Goal: Contribute content: Contribute content

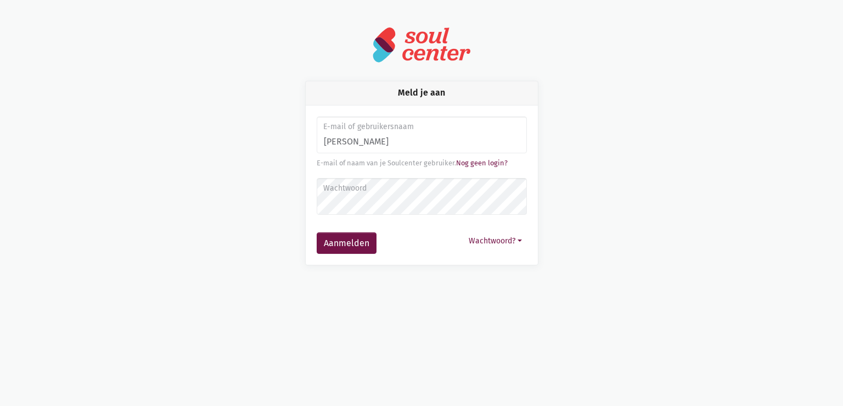
type input "[EMAIL_ADDRESS][DOMAIN_NAME]"
click at [317, 232] on button "Aanmelden" at bounding box center [347, 243] width 60 height 22
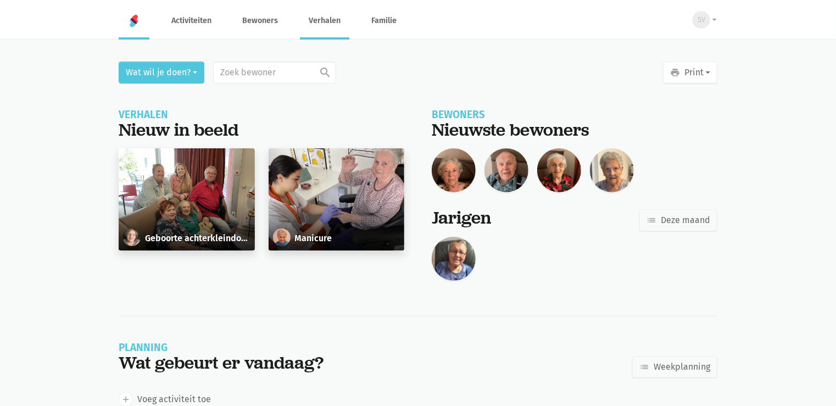
click at [312, 16] on link "Verhalen" at bounding box center [324, 20] width 49 height 37
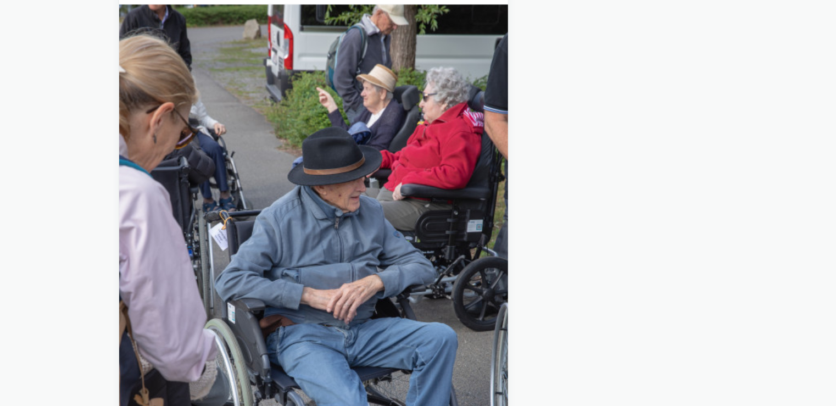
scroll to position [1065, 0]
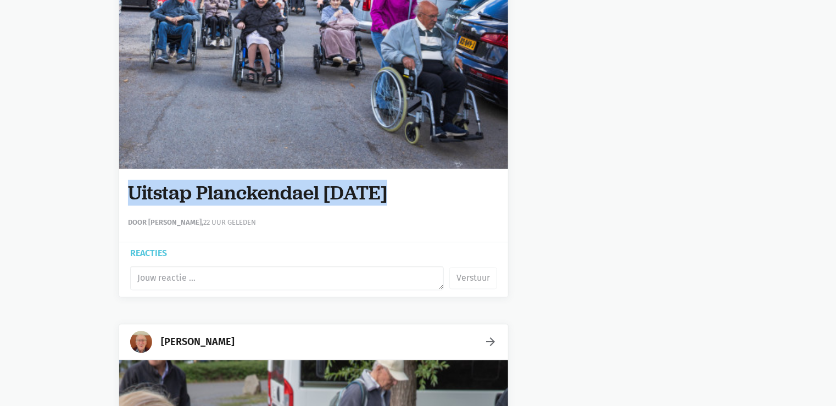
drag, startPoint x: 129, startPoint y: 192, endPoint x: 449, endPoint y: 208, distance: 319.9
click at [449, 208] on div "Uitstap Planckendael 02/09/2025 Door Sarah Van Der Stappen, 22 uur geleden" at bounding box center [313, 205] width 389 height 73
copy div "Uitstap Planckendael 02/09/2025"
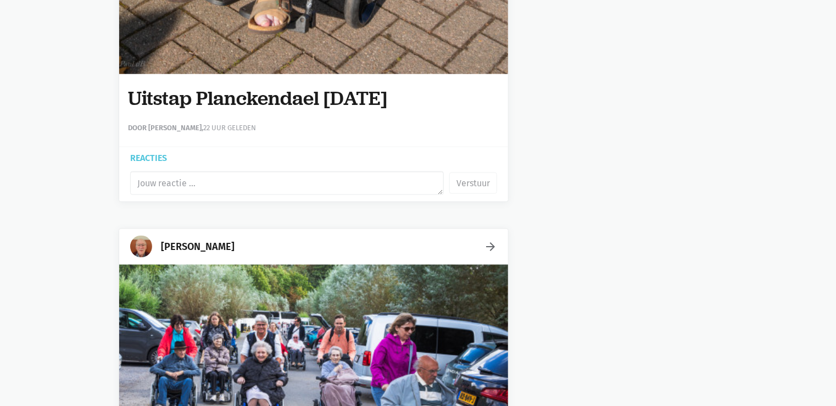
scroll to position [0, 0]
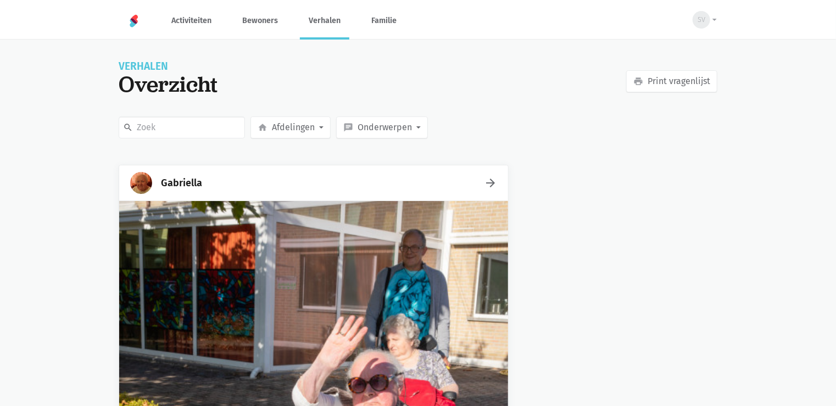
click at [186, 182] on div "Gabriella" at bounding box center [181, 182] width 41 height 15
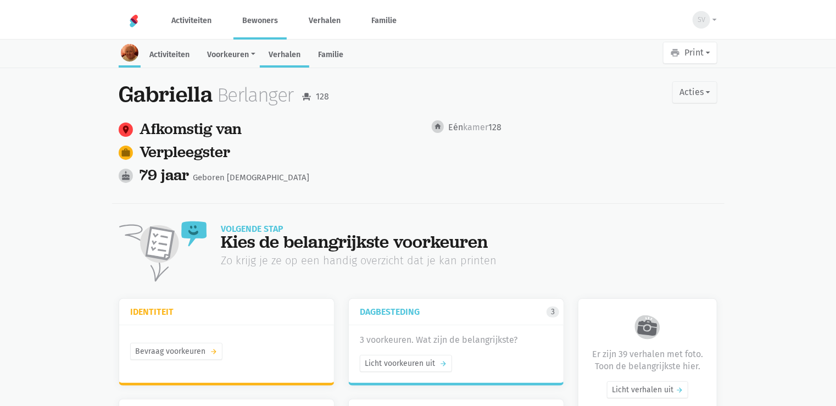
click at [282, 57] on link "Verhalen" at bounding box center [284, 56] width 49 height 24
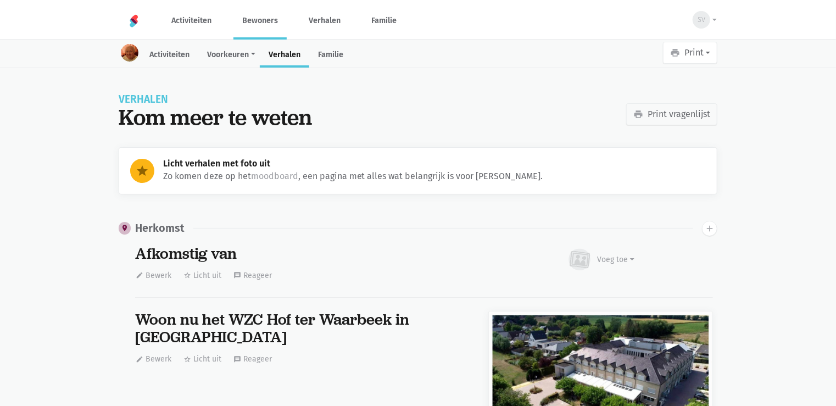
scroll to position [2736, 0]
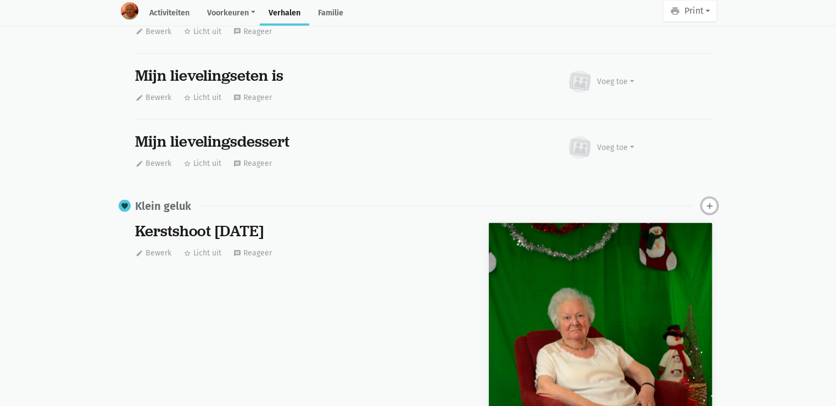
click at [709, 204] on icon "add" at bounding box center [709, 206] width 10 height 10
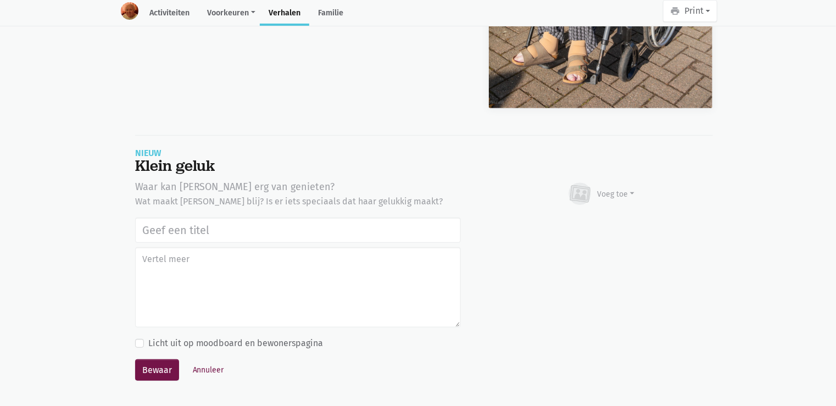
click at [172, 224] on input "text" at bounding box center [298, 229] width 326 height 25
type input "Uitstap Planckendael [DATE]"
click at [617, 204] on button "Voeg toe" at bounding box center [600, 194] width 69 height 30
click at [600, 221] on link "Afbeelding" at bounding box center [595, 226] width 80 height 19
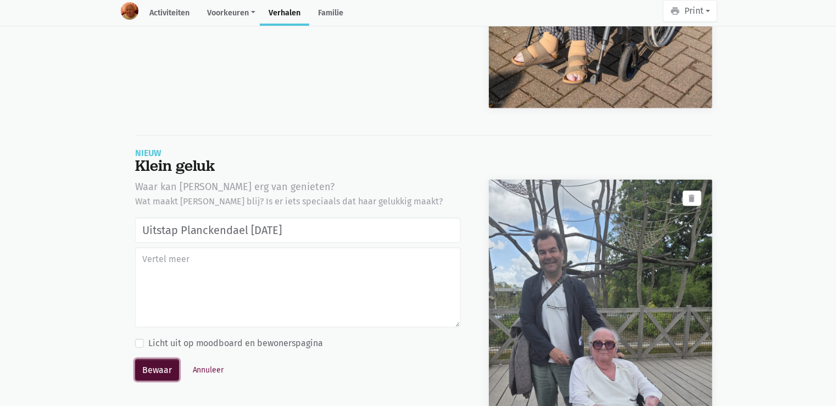
click at [169, 361] on button "Bewaar" at bounding box center [157, 370] width 44 height 22
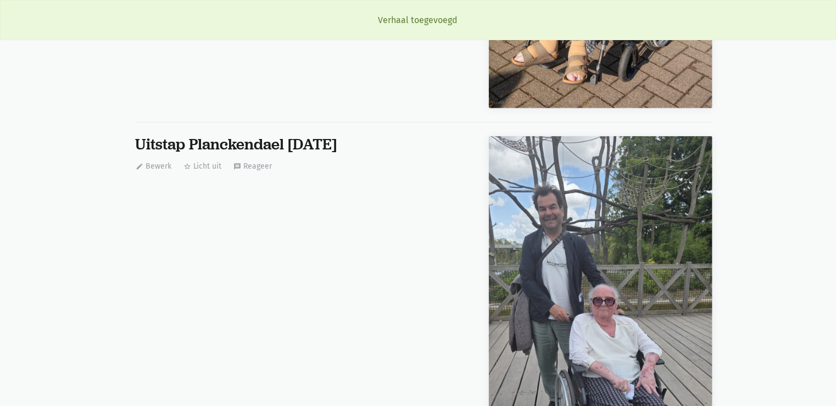
scroll to position [2736, 0]
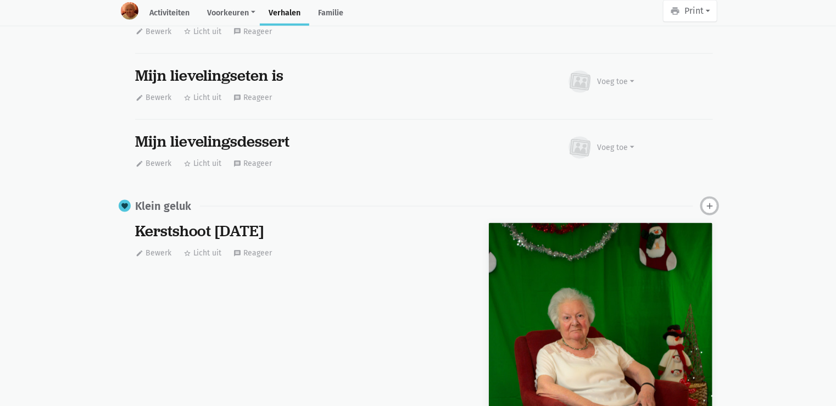
click at [713, 203] on icon "add" at bounding box center [709, 206] width 10 height 10
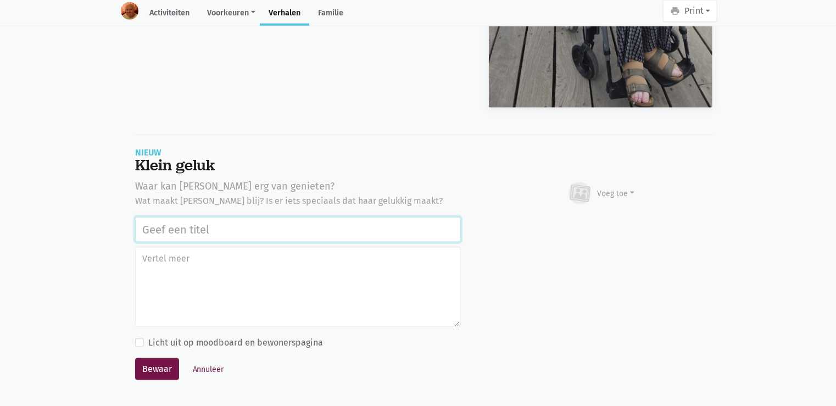
click at [153, 227] on input "text" at bounding box center [298, 229] width 326 height 25
paste input "Uitstap Planckendael 02/09/2025"
type input "Uitstap Planckendael 02/09/2025"
drag, startPoint x: 567, startPoint y: 202, endPoint x: 583, endPoint y: 194, distance: 17.7
click at [567, 202] on icon at bounding box center [580, 193] width 26 height 24
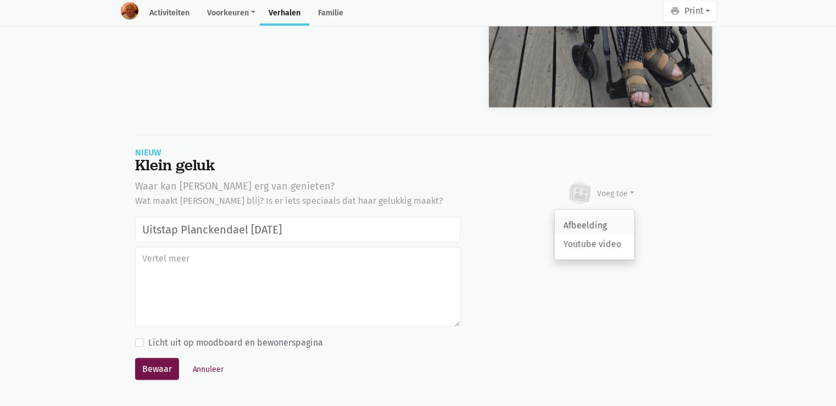
click at [591, 222] on link "Afbeelding" at bounding box center [595, 225] width 80 height 19
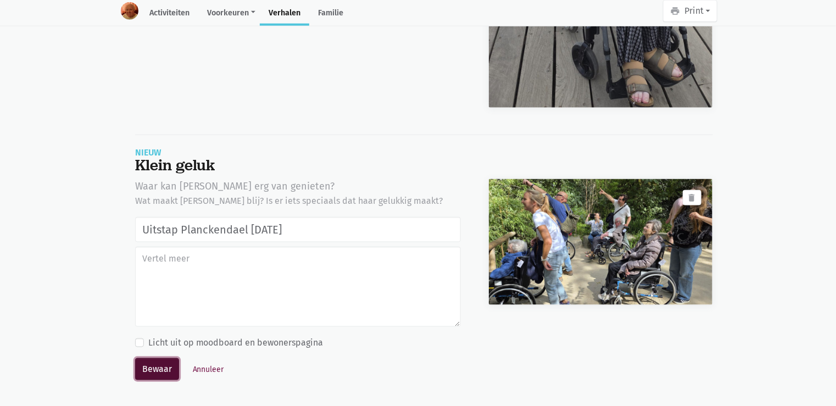
click at [146, 367] on button "Bewaar" at bounding box center [157, 369] width 44 height 22
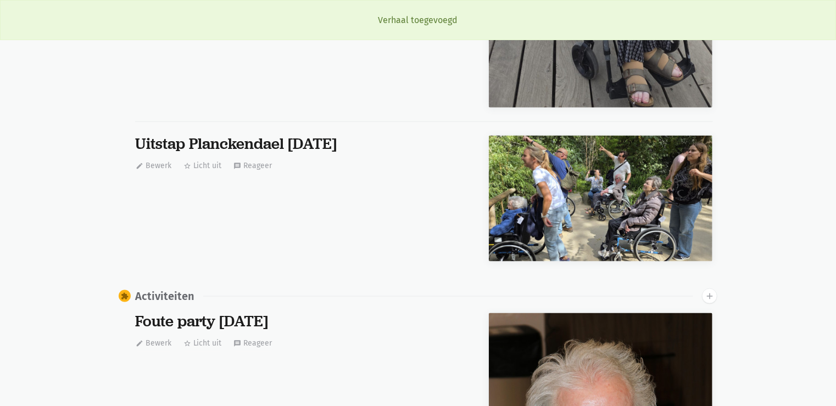
scroll to position [2736, 0]
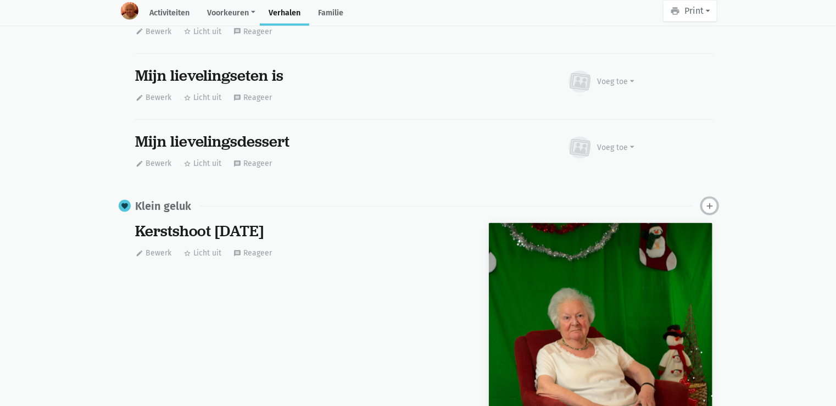
click at [709, 206] on icon "add" at bounding box center [709, 206] width 10 height 10
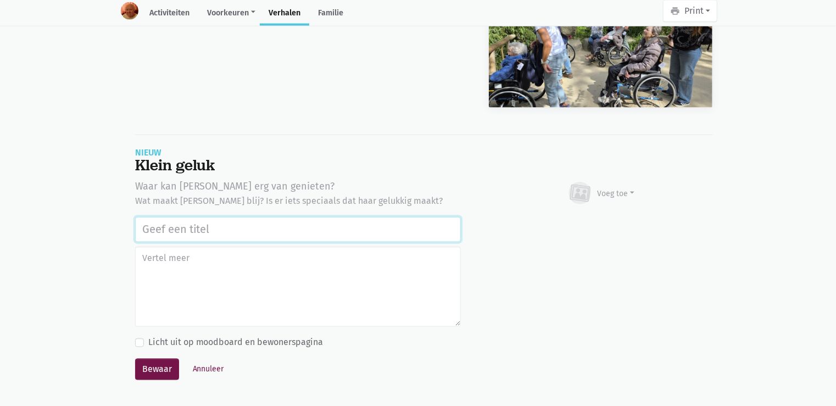
click at [174, 229] on input "text" at bounding box center [298, 229] width 326 height 25
paste input "Uitstap Planckendael 02/09/2025"
type input "Uitstap Planckendael 02/09/2025"
click at [610, 192] on div "Voeg toe" at bounding box center [615, 194] width 37 height 12
click at [611, 220] on link "Afbeelding" at bounding box center [595, 225] width 80 height 19
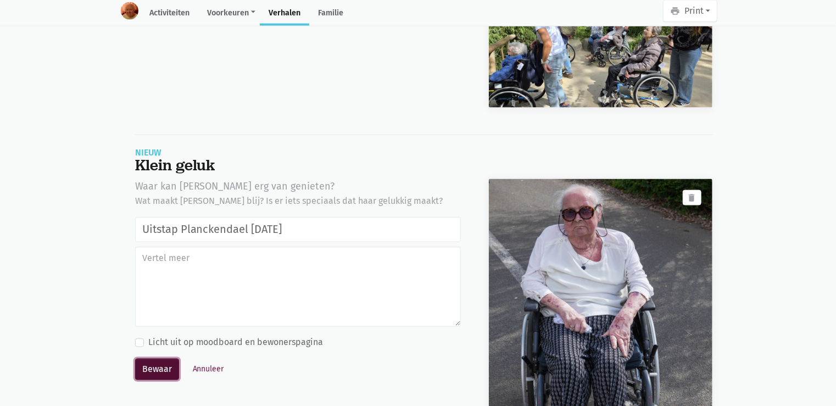
click at [151, 371] on button "Bewaar" at bounding box center [157, 370] width 44 height 22
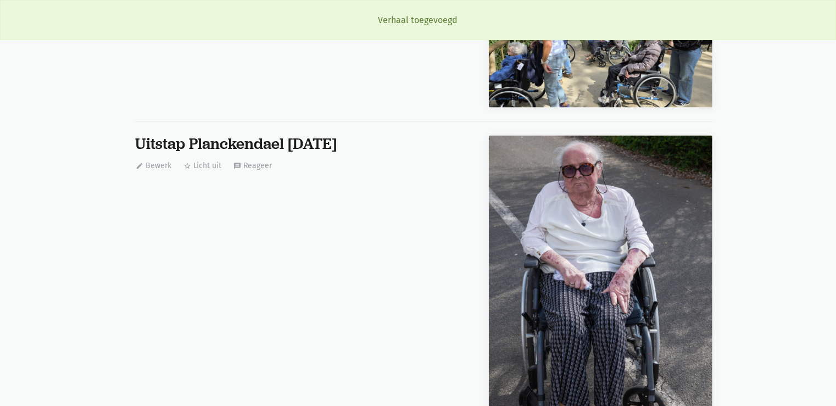
scroll to position [2736, 0]
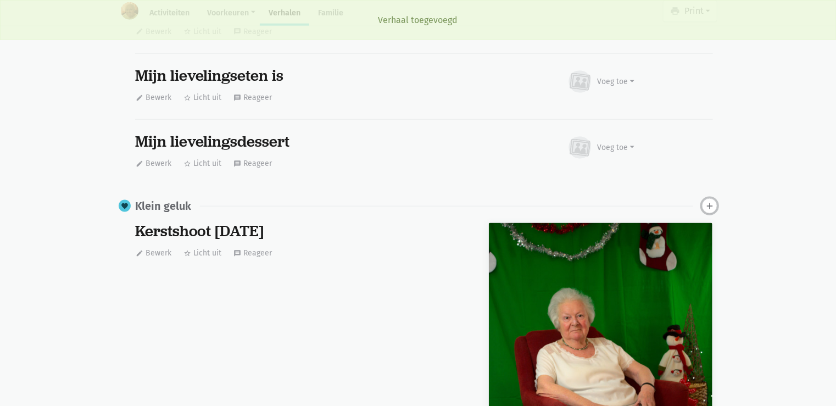
click at [709, 203] on icon "add" at bounding box center [709, 206] width 10 height 10
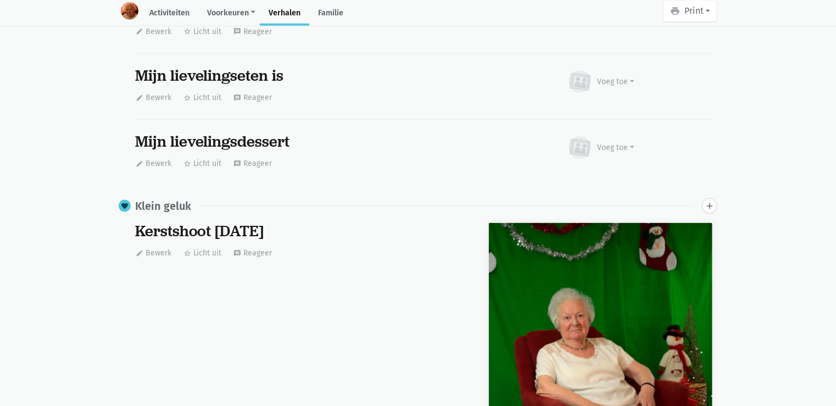
scroll to position [5362, 0]
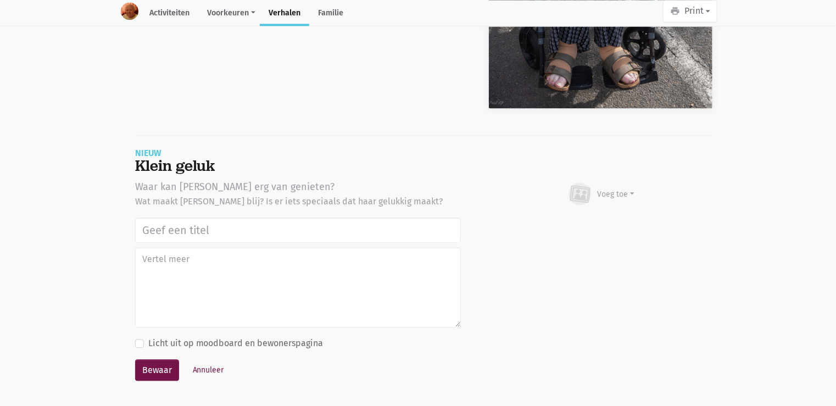
click at [217, 230] on input "text" at bounding box center [298, 229] width 326 height 25
type input "Uitstap Planckendael [DATE]"
click at [613, 195] on div "Voeg toe" at bounding box center [615, 194] width 37 height 12
click at [617, 219] on link "Afbeelding" at bounding box center [595, 226] width 80 height 19
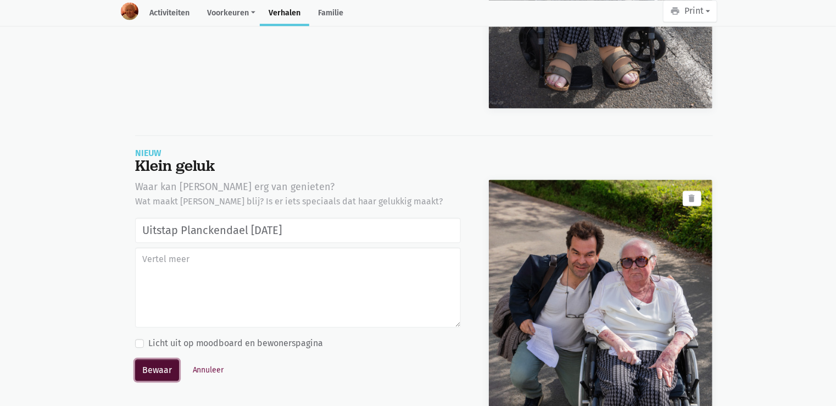
click at [159, 373] on button "Bewaar" at bounding box center [157, 370] width 44 height 22
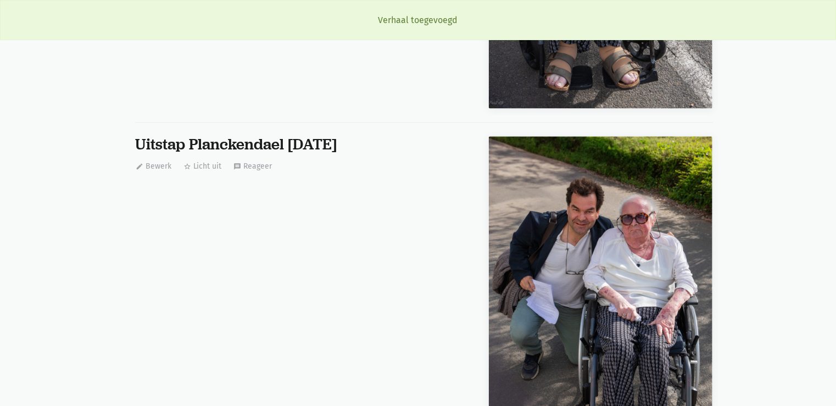
scroll to position [2736, 0]
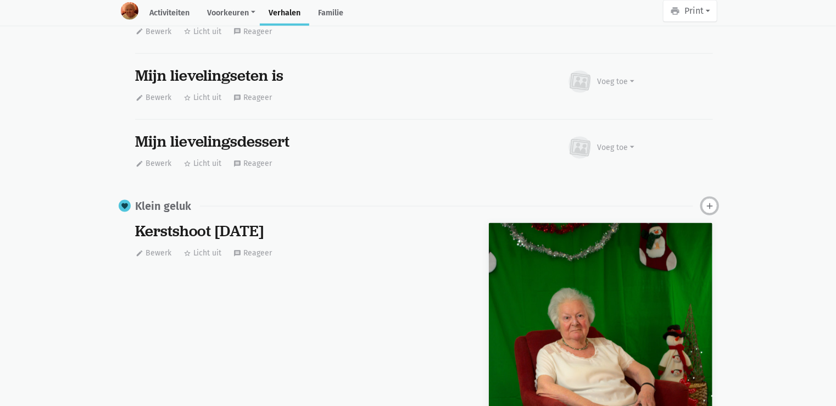
click at [706, 206] on icon "add" at bounding box center [709, 206] width 10 height 10
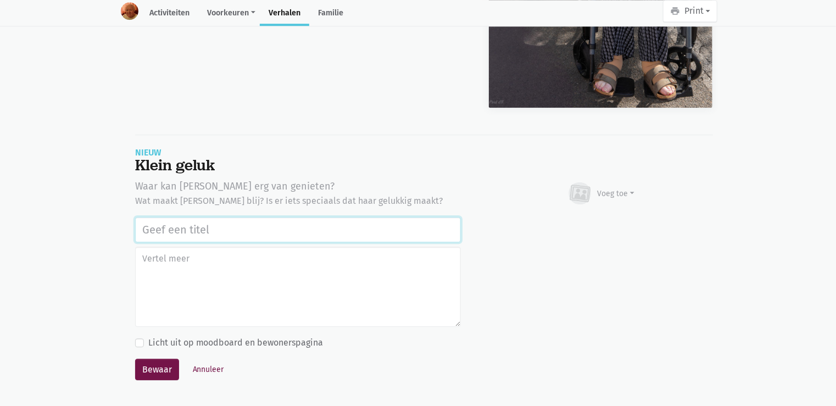
click at [208, 222] on input "text" at bounding box center [298, 229] width 326 height 25
paste input "Uitstap Planckendael 02/09/2025"
type input "Uitstap Planckendael 02/09/2025"
click at [621, 188] on div "Voeg toe" at bounding box center [615, 194] width 37 height 12
click at [621, 226] on link "Afbeelding" at bounding box center [595, 225] width 80 height 19
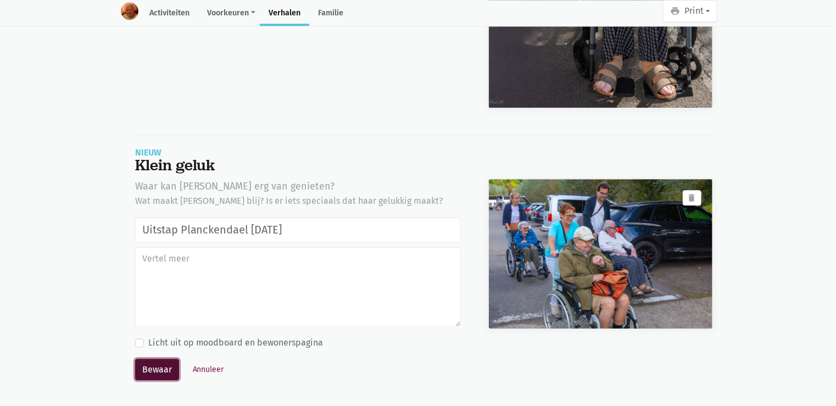
click at [148, 364] on button "Bewaar" at bounding box center [157, 370] width 44 height 22
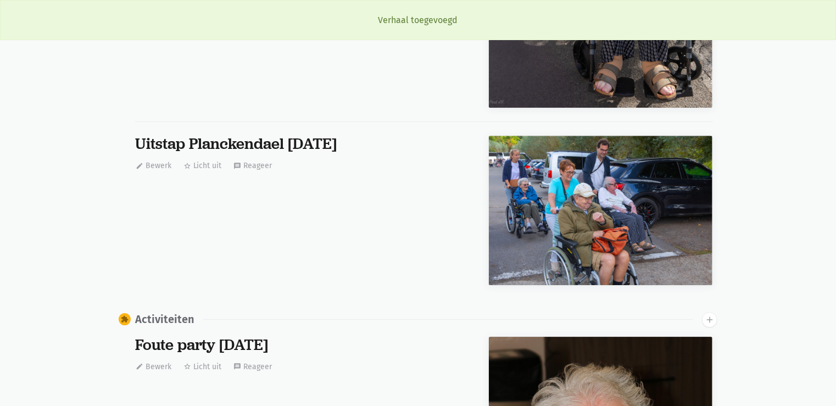
scroll to position [2736, 0]
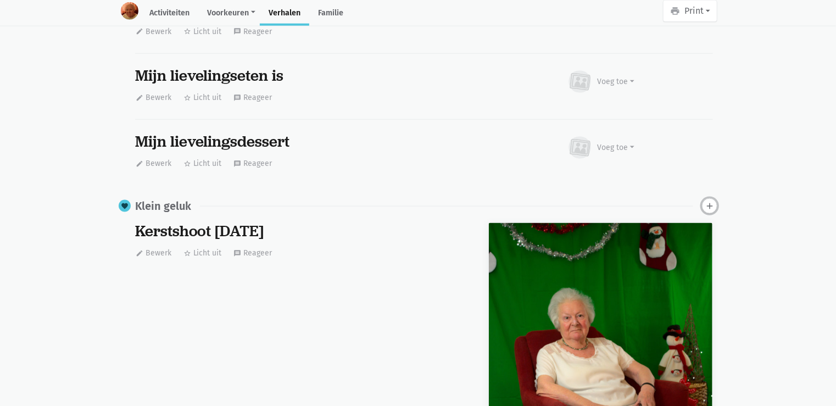
click at [711, 204] on icon "add" at bounding box center [709, 206] width 10 height 10
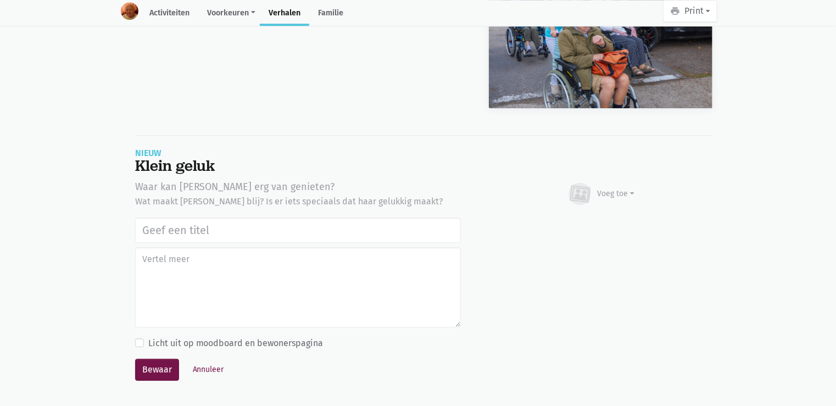
click at [178, 219] on input "text" at bounding box center [298, 229] width 326 height 25
type input "Uitstap Planckendael [DATE]"
click at [603, 184] on div "Voeg toe" at bounding box center [601, 194] width 68 height 24
click at [593, 221] on link "Afbeelding" at bounding box center [595, 226] width 80 height 19
click at [164, 362] on button "Bewaar" at bounding box center [157, 370] width 44 height 22
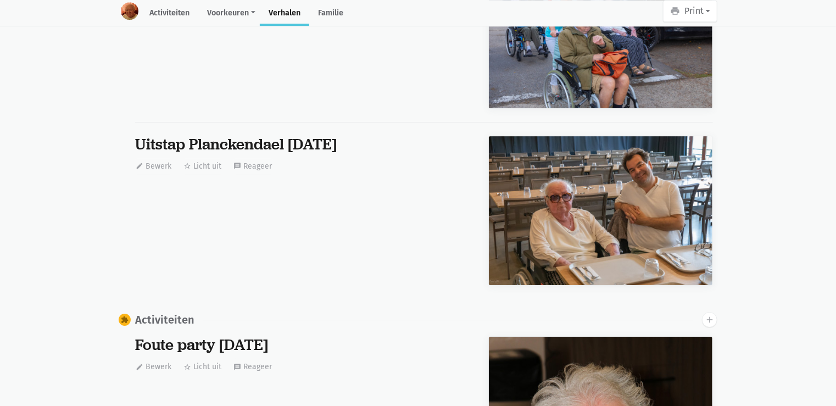
scroll to position [2736, 0]
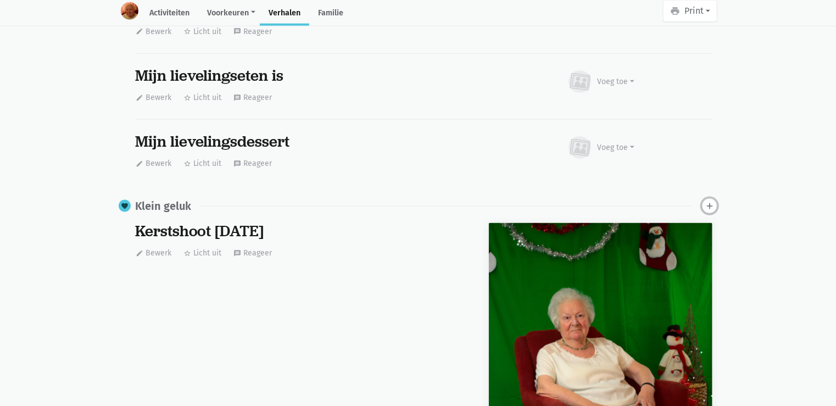
click at [709, 206] on icon "add" at bounding box center [709, 206] width 10 height 10
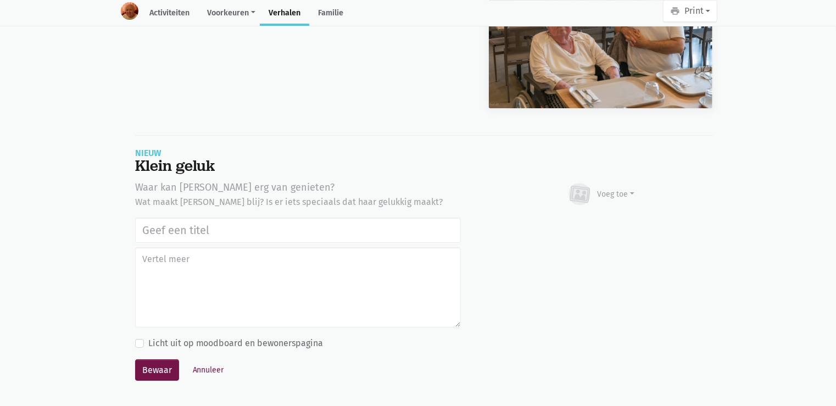
click at [307, 223] on input "text" at bounding box center [298, 229] width 326 height 25
type input "Uitstap Planckendael [DATE]"
click at [613, 184] on div "Voeg toe" at bounding box center [601, 194] width 68 height 24
click at [605, 218] on link "Afbeelding" at bounding box center [595, 226] width 80 height 19
click at [209, 363] on button "Annuleer" at bounding box center [208, 369] width 41 height 17
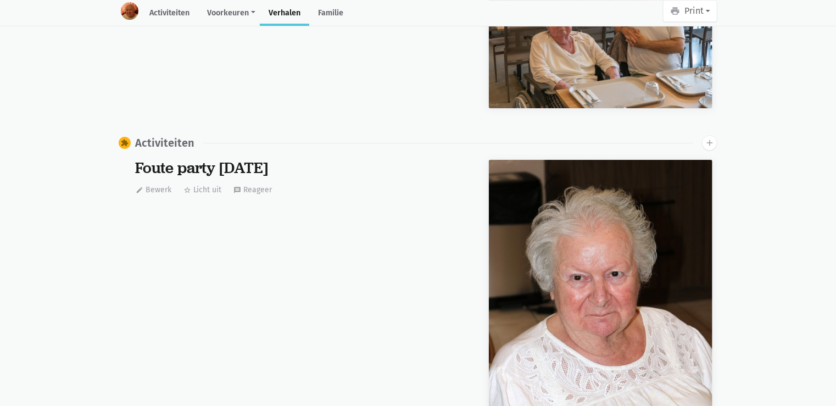
scroll to position [0, 0]
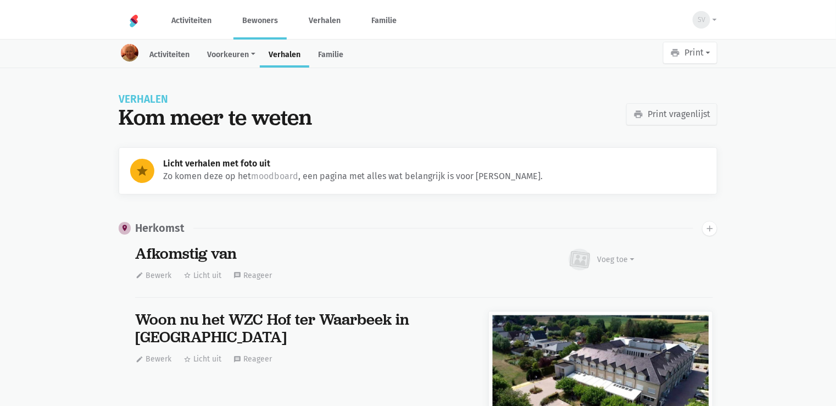
click at [272, 20] on link "Bewoners" at bounding box center [259, 20] width 53 height 37
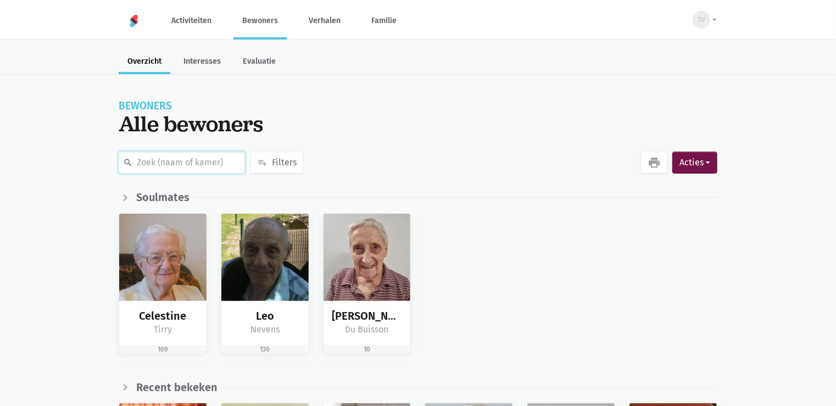
click at [142, 162] on input "text" at bounding box center [182, 163] width 126 height 22
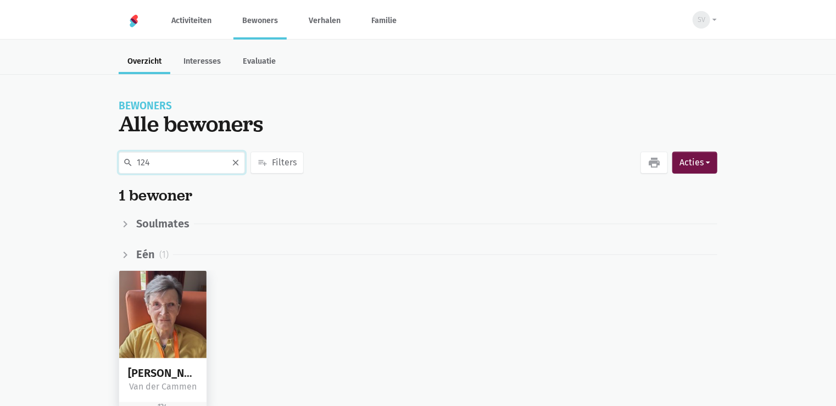
type input "124"
click at [179, 303] on img at bounding box center [162, 314] width 87 height 87
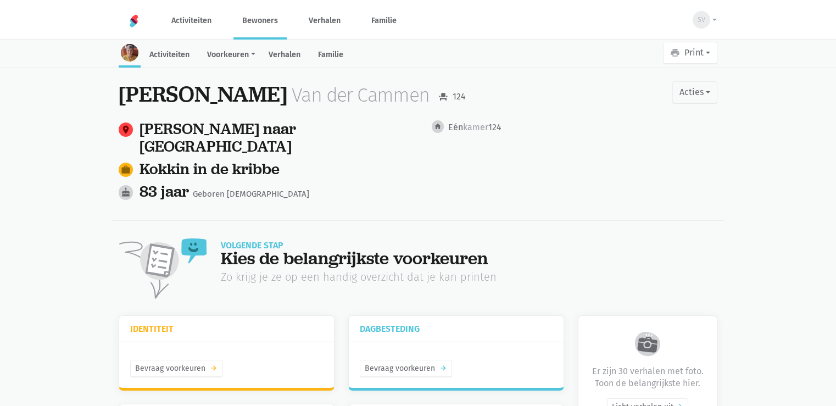
click at [286, 53] on link "Verhalen" at bounding box center [284, 56] width 49 height 24
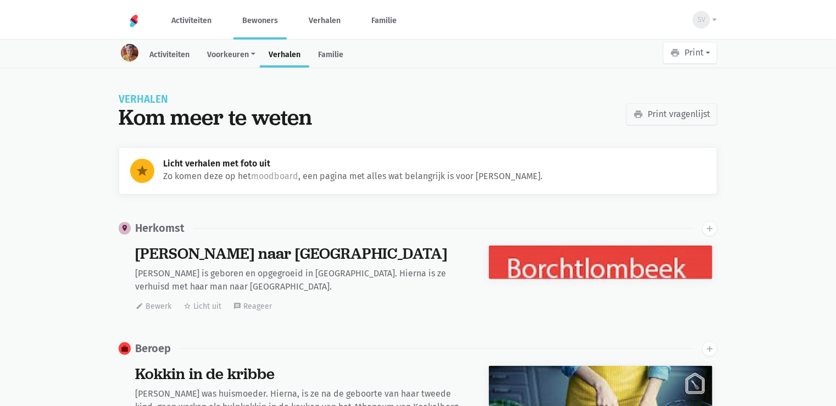
scroll to position [3345, 0]
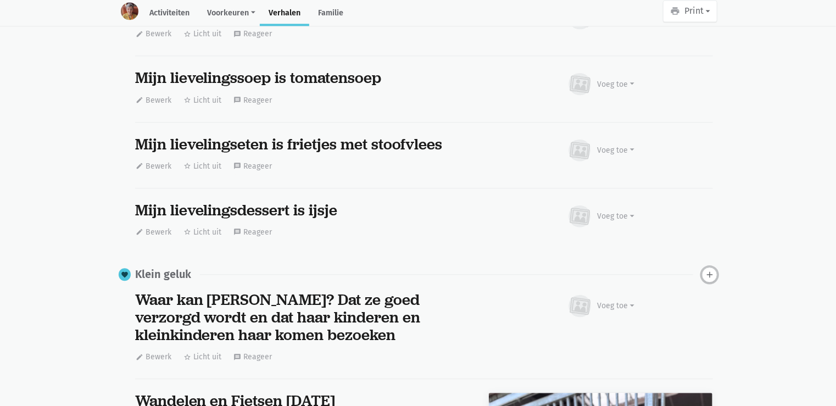
click at [707, 270] on icon "add" at bounding box center [709, 275] width 10 height 10
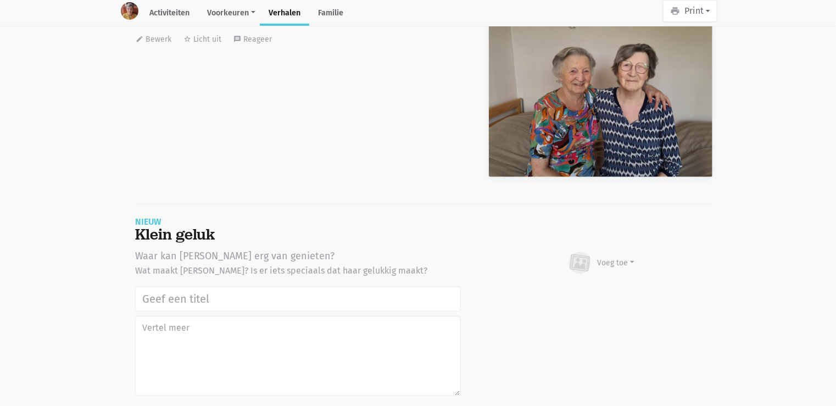
click at [182, 286] on input "text" at bounding box center [298, 298] width 326 height 25
type input "Uitstap Planckendael 02/09/2025"
click at [622, 257] on div "Voeg toe" at bounding box center [615, 263] width 37 height 12
click at [591, 286] on link "Afbeelding" at bounding box center [595, 295] width 80 height 19
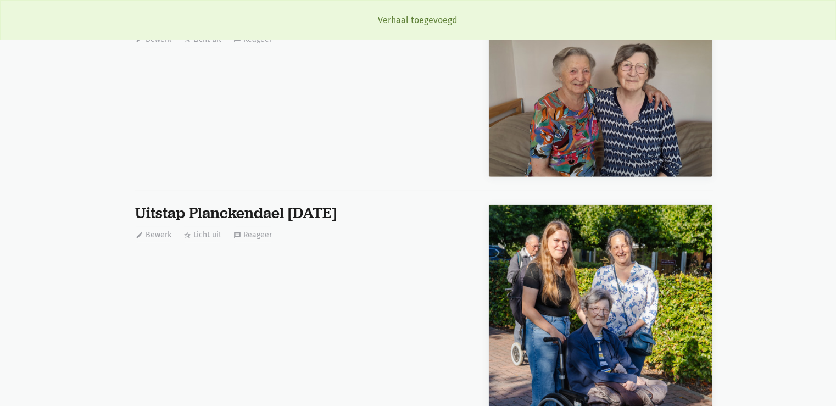
scroll to position [3345, 0]
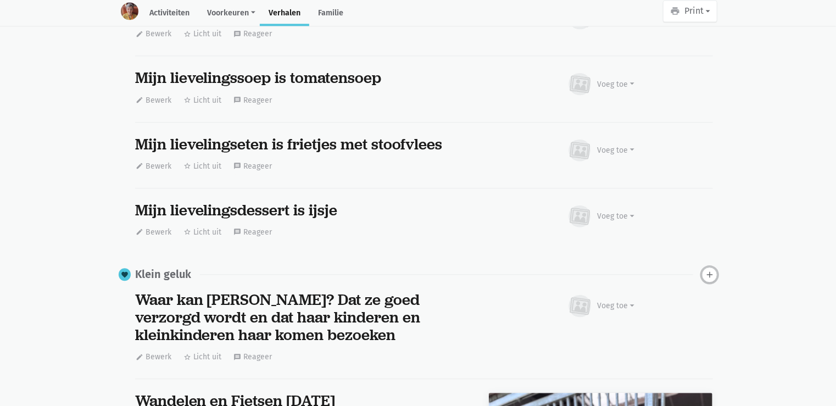
click at [711, 270] on icon "add" at bounding box center [709, 275] width 10 height 10
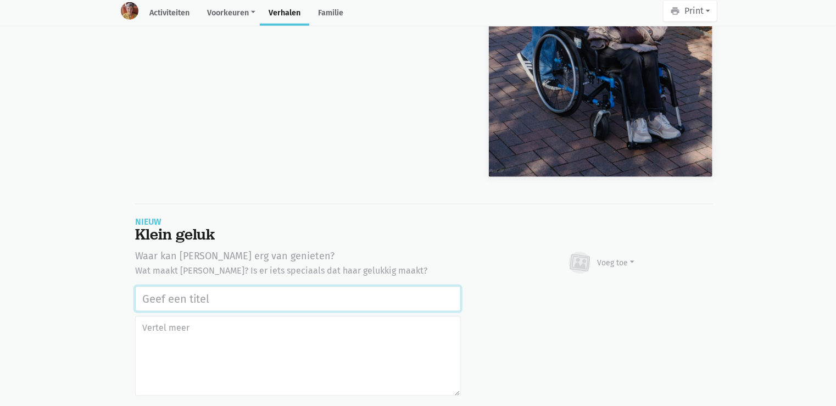
click at [249, 286] on input "text" at bounding box center [298, 298] width 326 height 25
paste input "Uitstap Planckendael 02/09/2025"
type input "Uitstap Planckendael 02/09/2025"
click at [619, 257] on div "Voeg toe" at bounding box center [615, 263] width 37 height 12
click at [603, 286] on link "Afbeelding" at bounding box center [595, 295] width 80 height 19
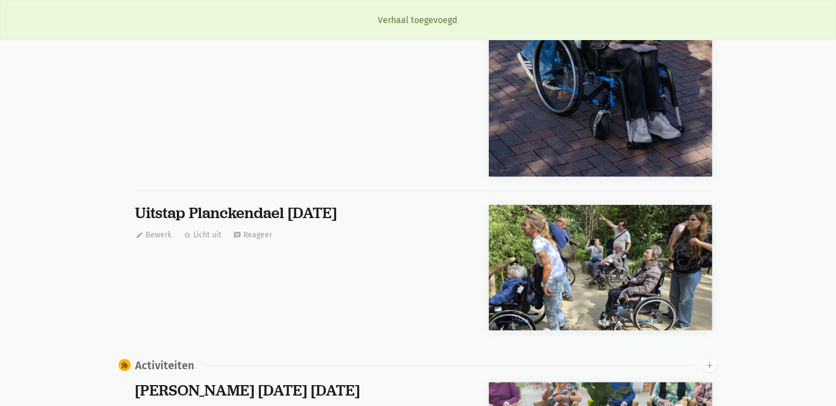
scroll to position [3345, 0]
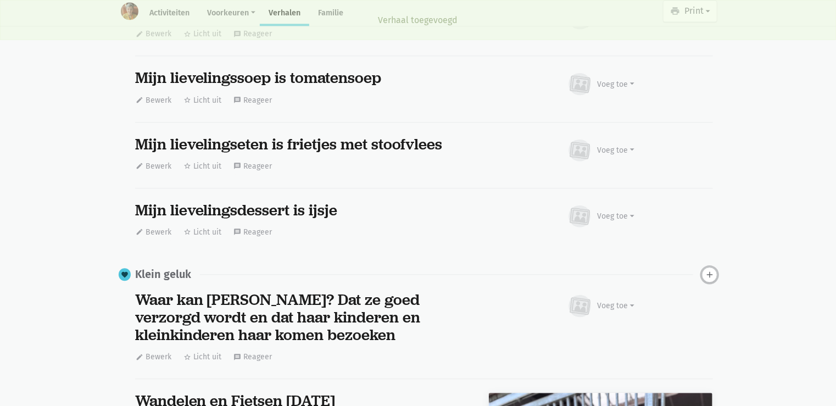
click at [709, 270] on icon "add" at bounding box center [709, 275] width 10 height 10
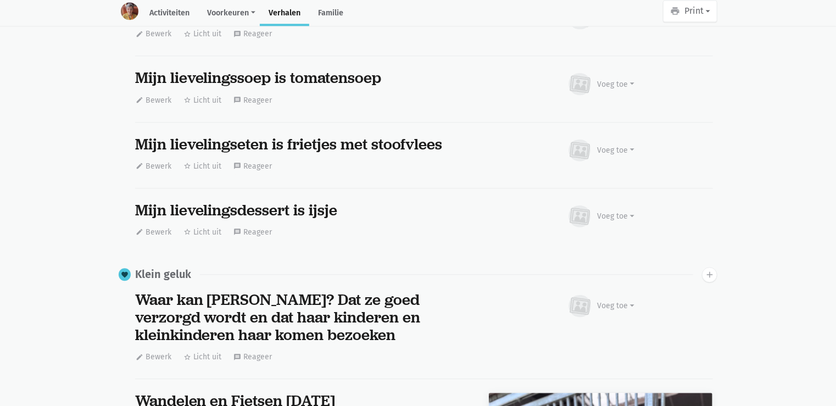
scroll to position [4898, 0]
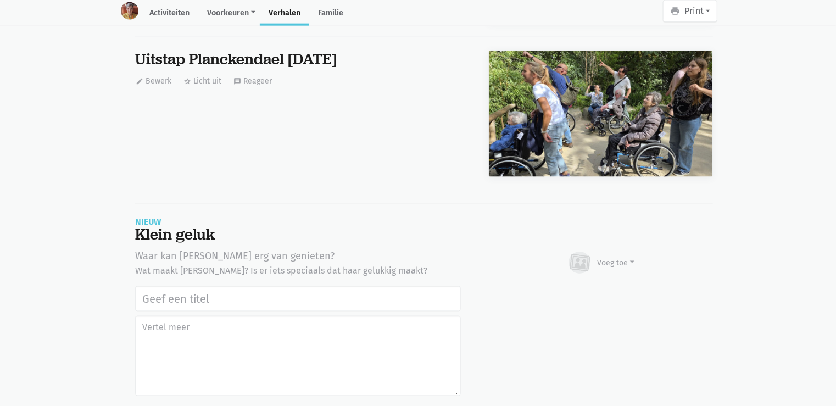
click at [180, 286] on input "text" at bounding box center [298, 298] width 326 height 25
type input "Uitstap Planckendael [DATE]"
click at [629, 257] on div "Voeg toe" at bounding box center [615, 263] width 37 height 12
click at [626, 286] on link "Afbeelding" at bounding box center [595, 295] width 80 height 19
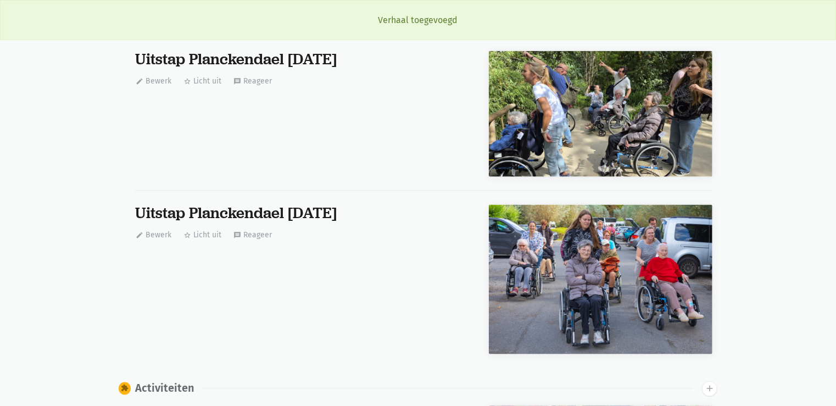
scroll to position [3345, 0]
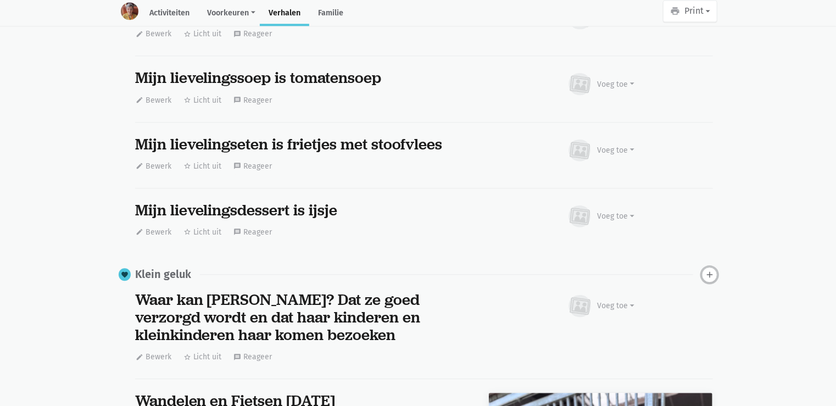
click at [710, 270] on icon "add" at bounding box center [709, 275] width 10 height 10
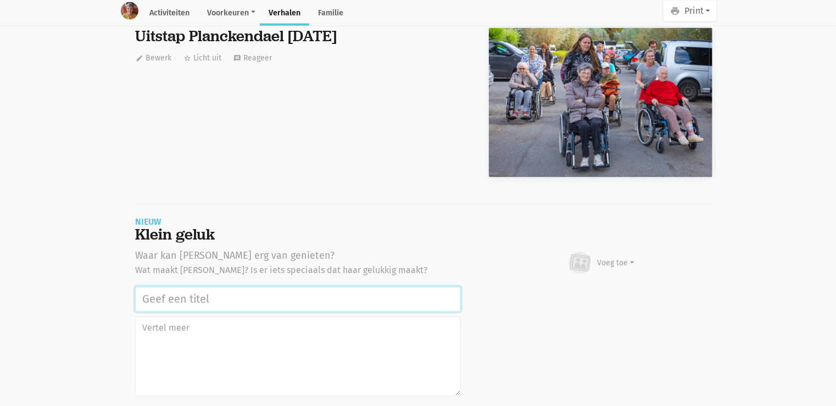
click at [158, 287] on input "text" at bounding box center [298, 299] width 326 height 25
paste input "Uitstap Planckendael [DATE]"
type input "Uitstap Planckendael [DATE]"
click at [620, 258] on div "Voeg toe" at bounding box center [615, 264] width 37 height 12
click at [607, 286] on link "Afbeelding" at bounding box center [595, 295] width 80 height 19
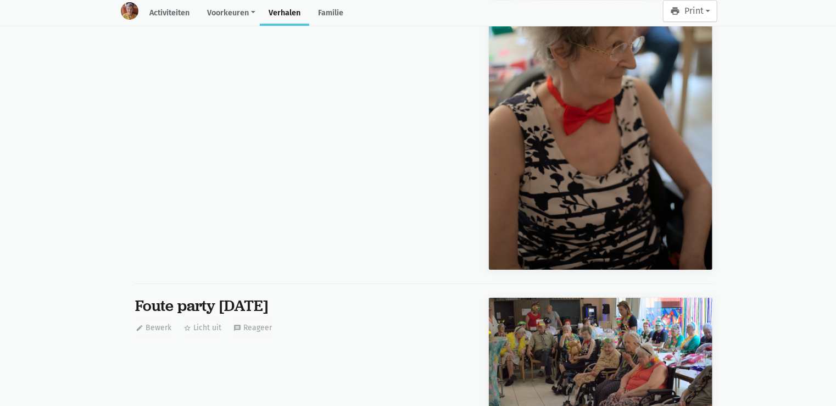
scroll to position [3345, 0]
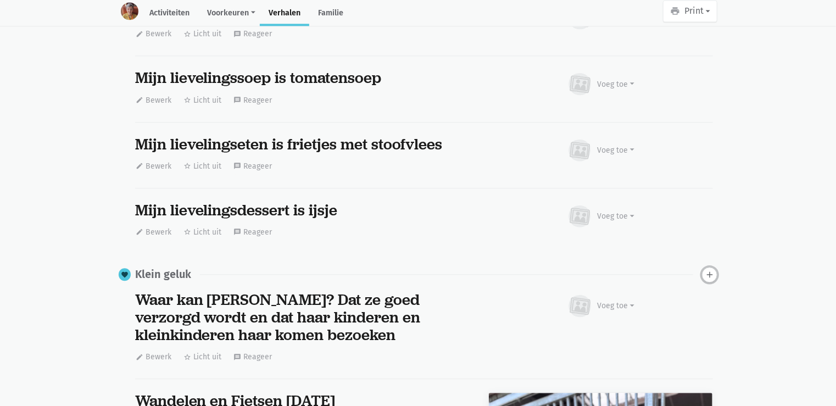
click at [707, 270] on icon "add" at bounding box center [709, 275] width 10 height 10
click at [709, 270] on icon "add" at bounding box center [709, 275] width 10 height 10
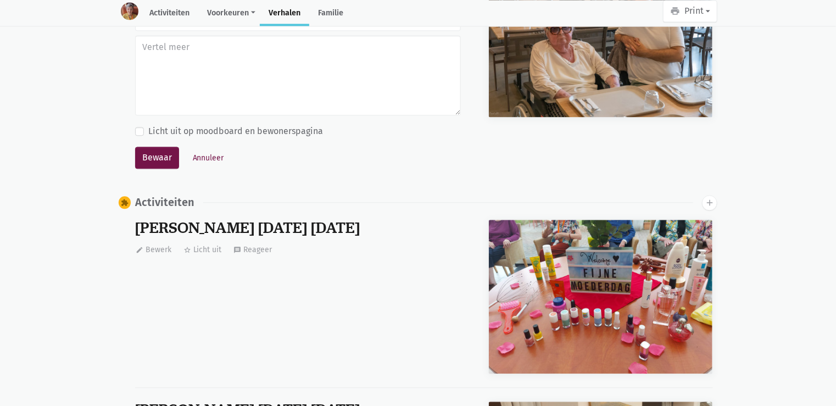
scroll to position [5001, 0]
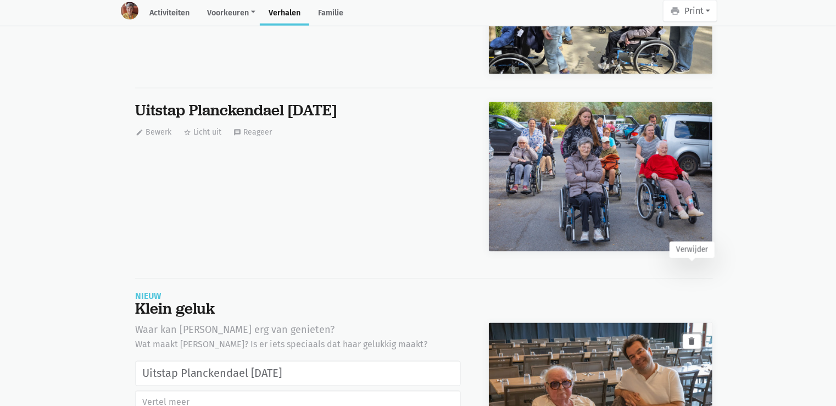
click at [693, 337] on icon "delete" at bounding box center [692, 342] width 10 height 10
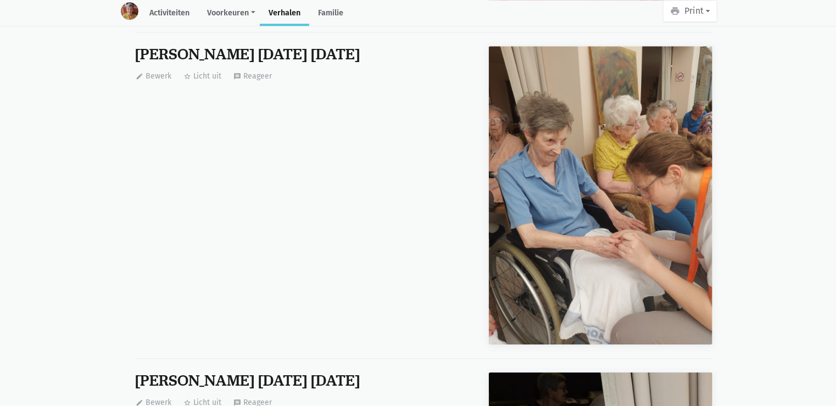
scroll to position [5356, 0]
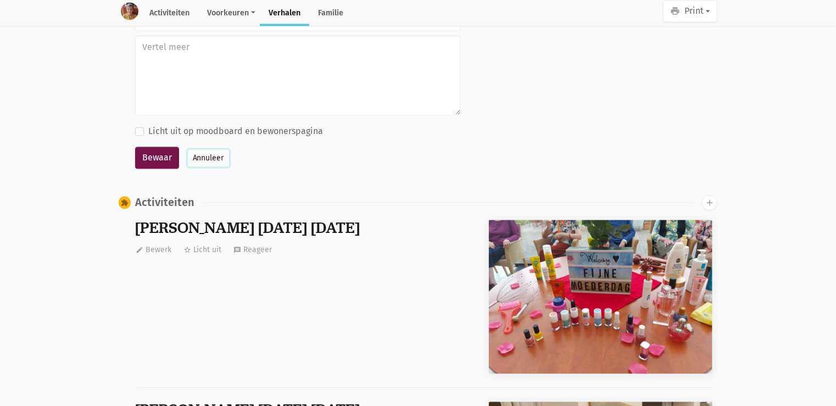
click at [204, 149] on button "Annuleer" at bounding box center [208, 157] width 41 height 17
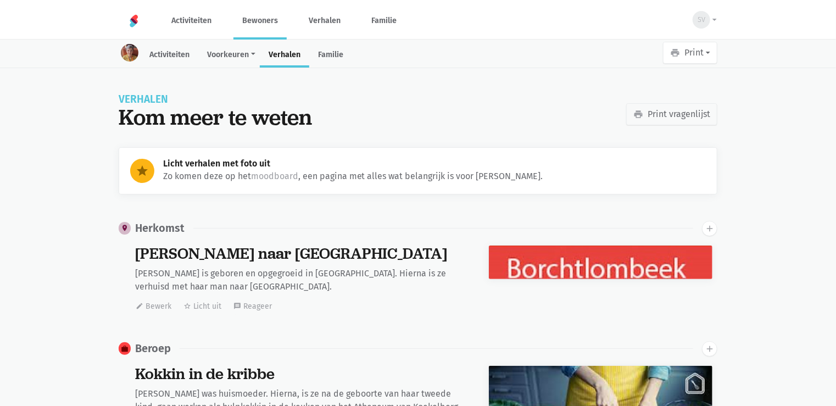
scroll to position [3345, 0]
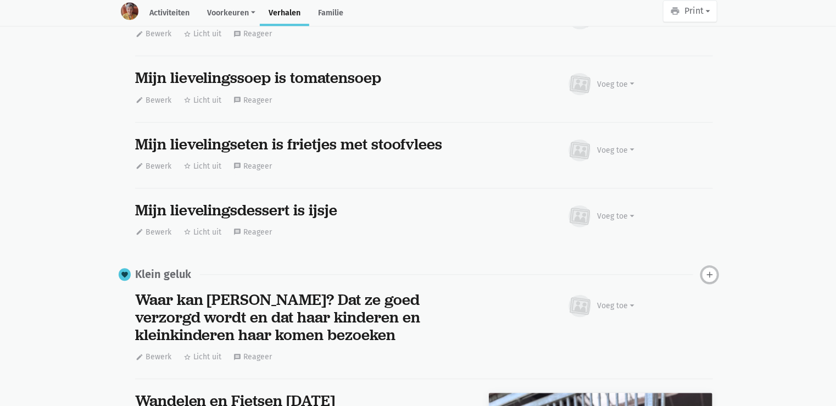
click at [708, 270] on icon "add" at bounding box center [709, 275] width 10 height 10
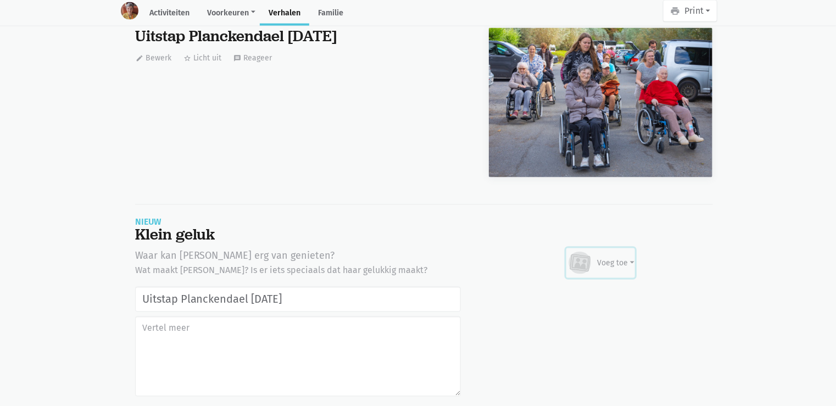
click at [609, 258] on div "Voeg toe" at bounding box center [615, 264] width 37 height 12
click at [593, 286] on link "Afbeelding" at bounding box center [595, 295] width 80 height 19
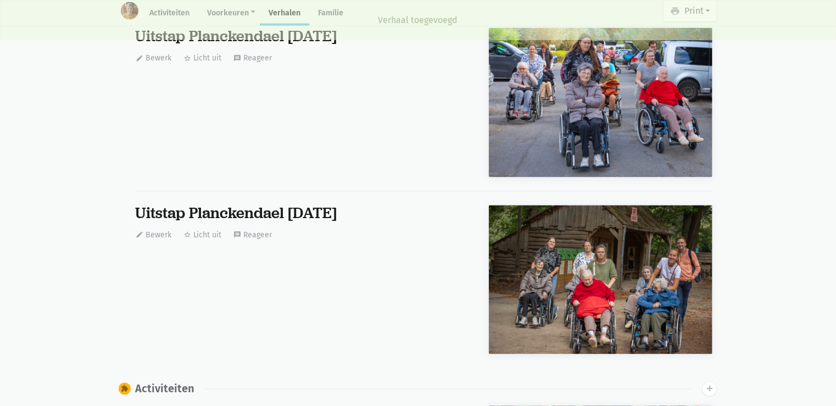
scroll to position [0, 0]
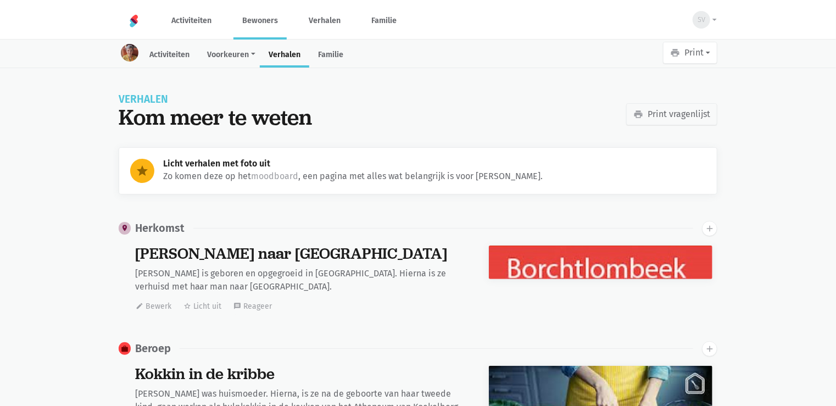
click at [283, 12] on link "Bewoners" at bounding box center [259, 20] width 53 height 37
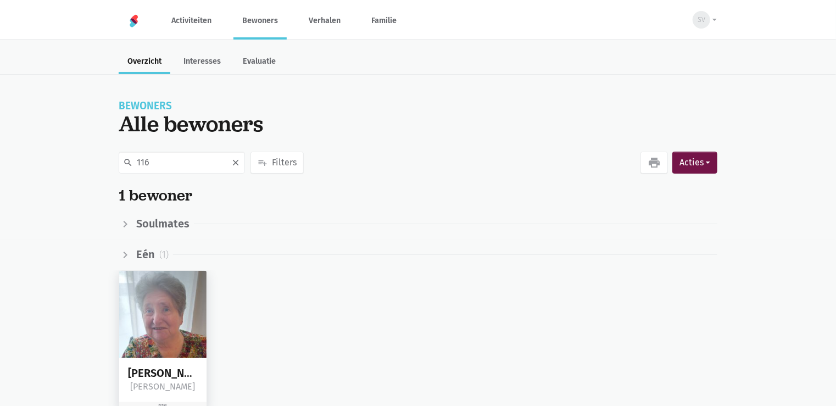
type input "116"
click at [185, 313] on img at bounding box center [162, 314] width 87 height 87
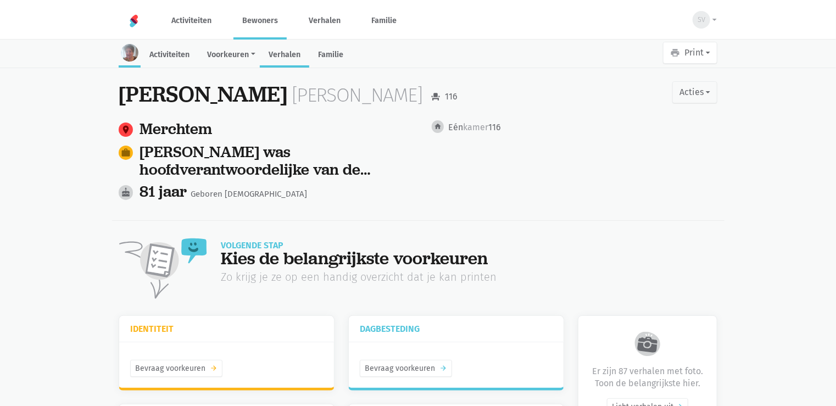
click at [295, 61] on link "Verhalen" at bounding box center [284, 56] width 49 height 24
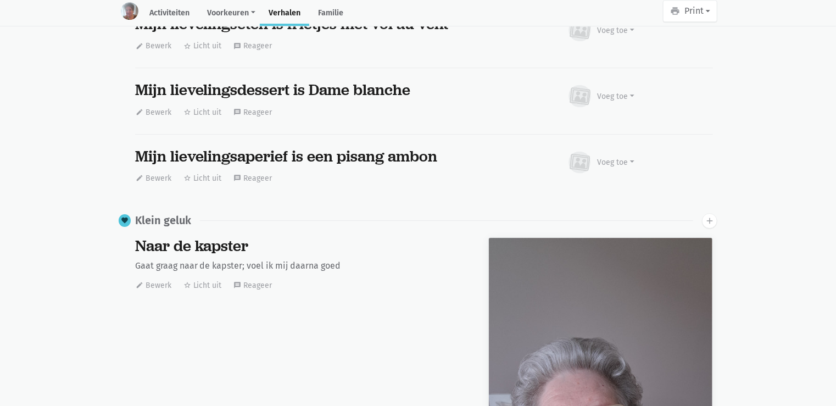
scroll to position [5880, 0]
click at [711, 216] on icon "add" at bounding box center [709, 221] width 10 height 10
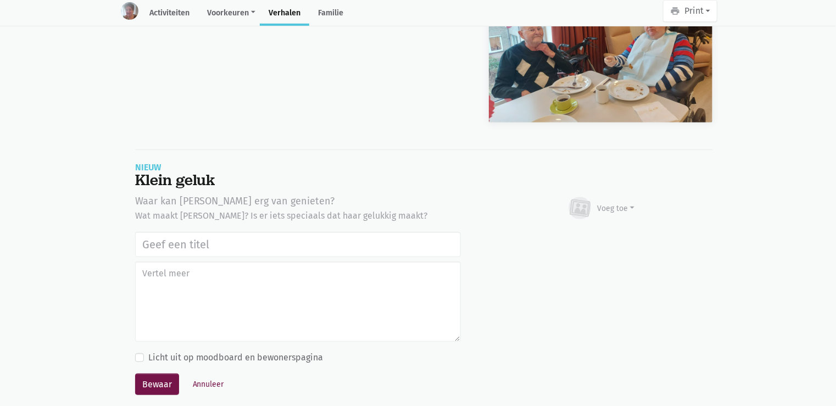
click at [306, 232] on input "text" at bounding box center [298, 244] width 326 height 25
type input "Uitstap Planckendael [DATE]"
click at [627, 203] on div "Voeg toe" at bounding box center [615, 209] width 37 height 12
click at [616, 231] on link "Afbeelding" at bounding box center [595, 240] width 80 height 19
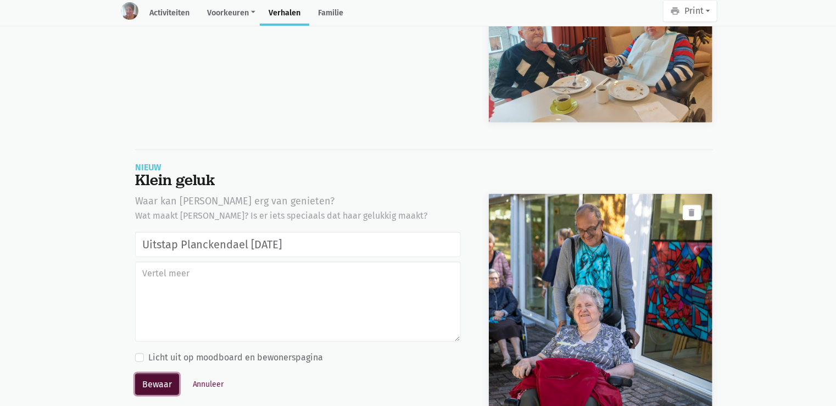
click at [160, 373] on button "Bewaar" at bounding box center [157, 384] width 44 height 22
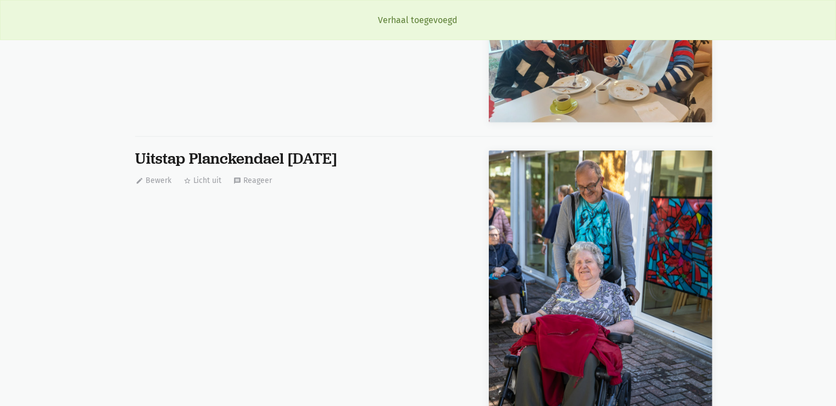
scroll to position [5880, 0]
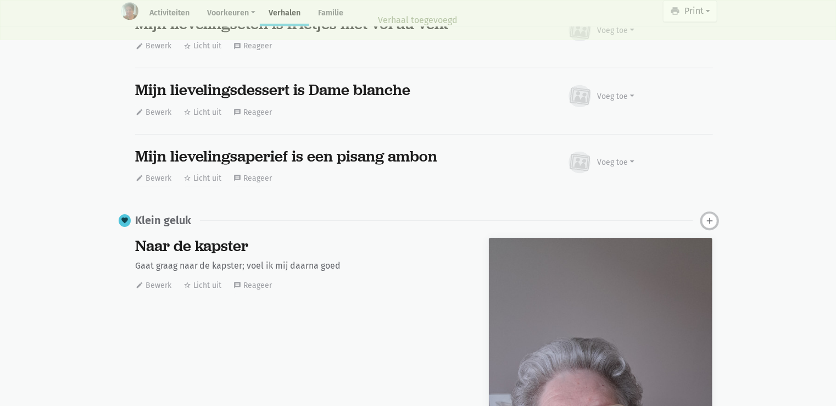
click at [710, 216] on icon "add" at bounding box center [709, 221] width 10 height 10
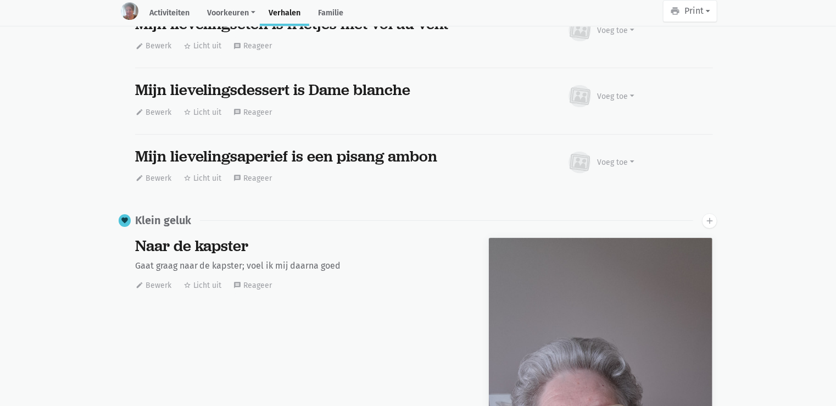
scroll to position [9023, 0]
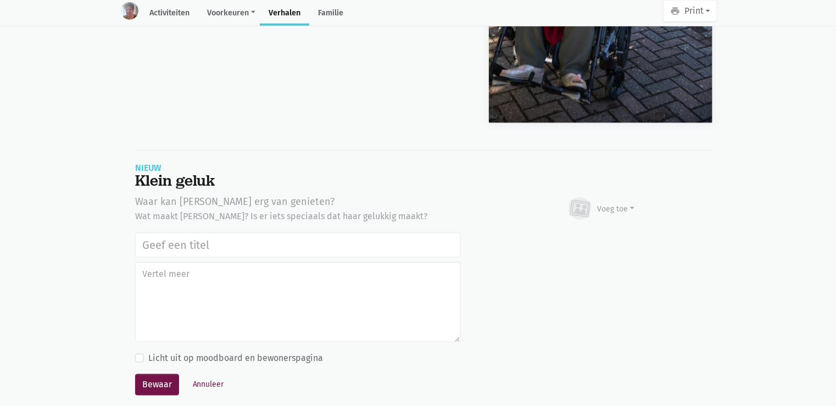
click at [327, 232] on input "text" at bounding box center [298, 244] width 326 height 25
type input "Uitstap Planckendael [DATE]"
click at [611, 203] on div "Voeg toe" at bounding box center [615, 209] width 37 height 12
click at [606, 232] on link "Afbeelding" at bounding box center [595, 241] width 80 height 19
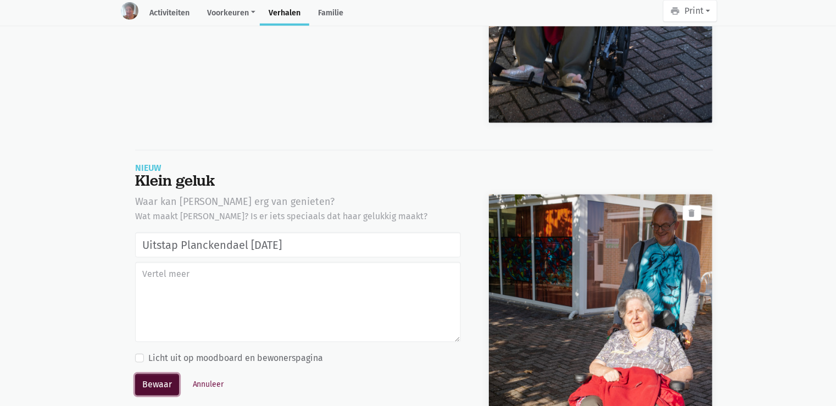
click at [153, 374] on button "Bewaar" at bounding box center [157, 385] width 44 height 22
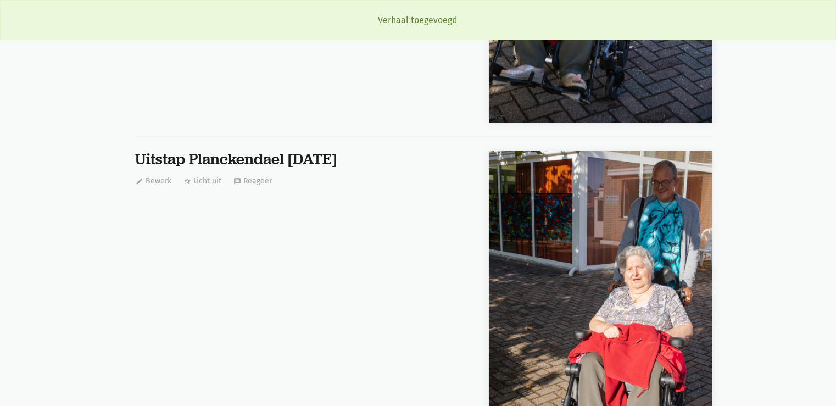
scroll to position [5880, 0]
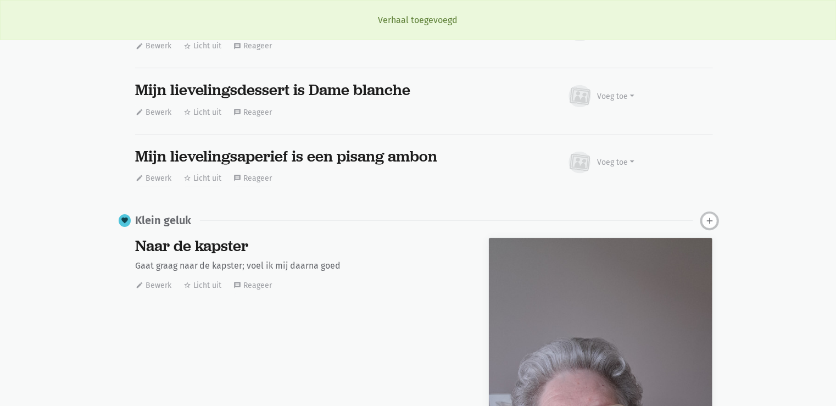
click at [712, 216] on icon "add" at bounding box center [709, 221] width 10 height 10
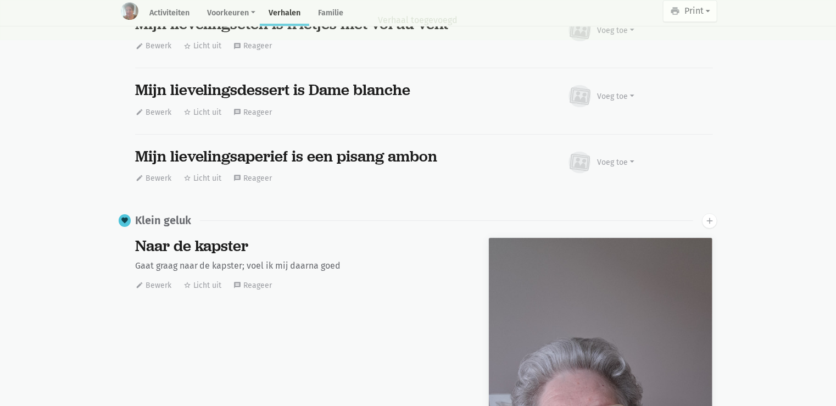
scroll to position [9387, 0]
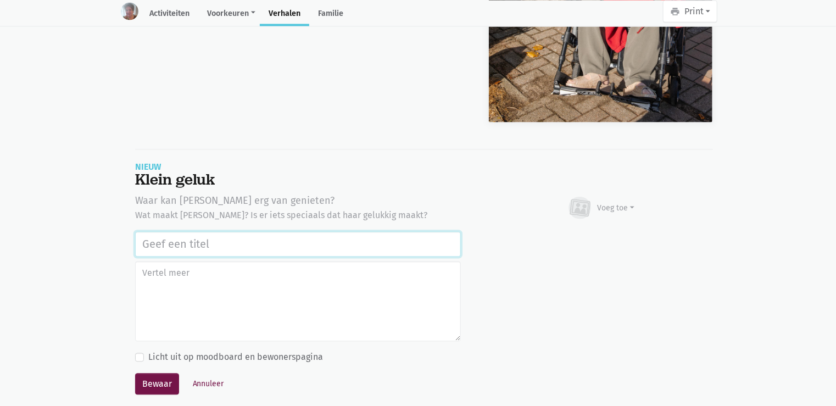
click at [170, 232] on input "text" at bounding box center [298, 244] width 326 height 25
paste input "Uitstap Planckendael 02/09/2025"
type input "Uitstap Planckendael 02/09/2025"
click at [632, 203] on div "Voeg toe" at bounding box center [615, 209] width 37 height 12
click at [602, 231] on link "Afbeelding" at bounding box center [595, 240] width 80 height 19
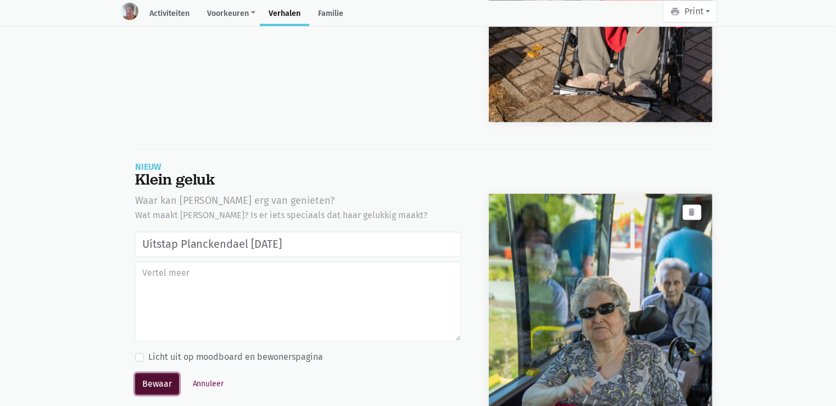
click at [145, 373] on button "Bewaar" at bounding box center [157, 384] width 44 height 22
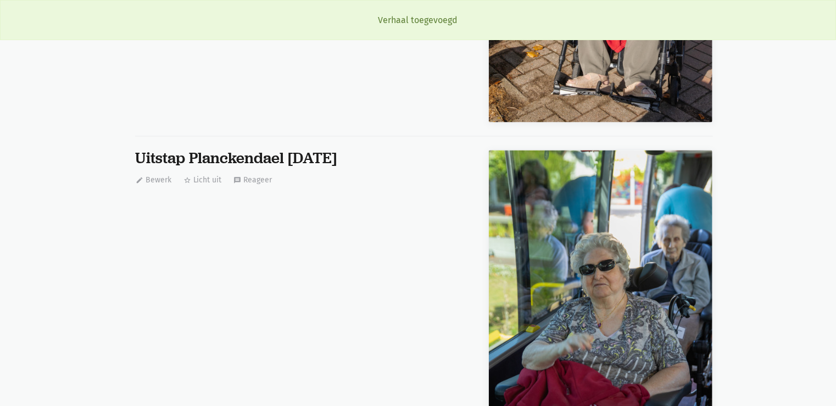
scroll to position [5880, 0]
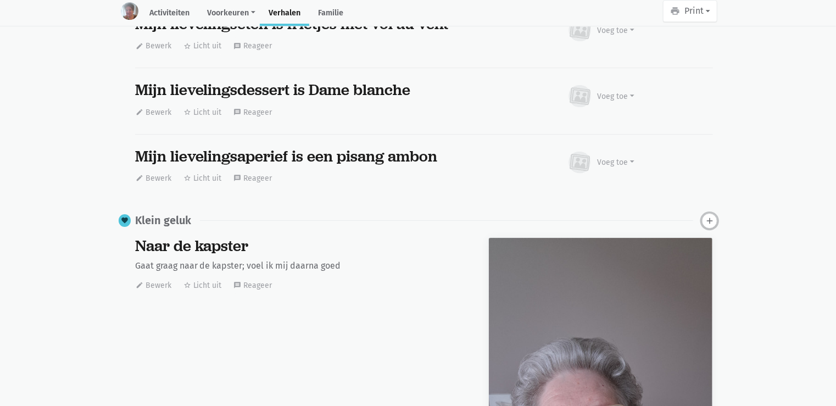
click at [712, 216] on icon "add" at bounding box center [709, 221] width 10 height 10
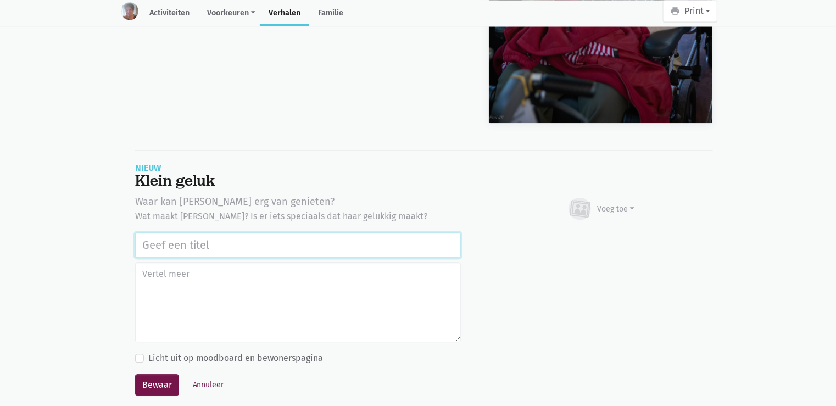
click at [164, 232] on input "text" at bounding box center [298, 244] width 326 height 25
paste input "Uitstap Planckendael 02/09/2025"
type input "Uitstap Planckendael 02/09/2025"
click at [627, 203] on div "Voeg toe" at bounding box center [615, 209] width 37 height 12
click at [597, 232] on link "Afbeelding" at bounding box center [595, 241] width 80 height 19
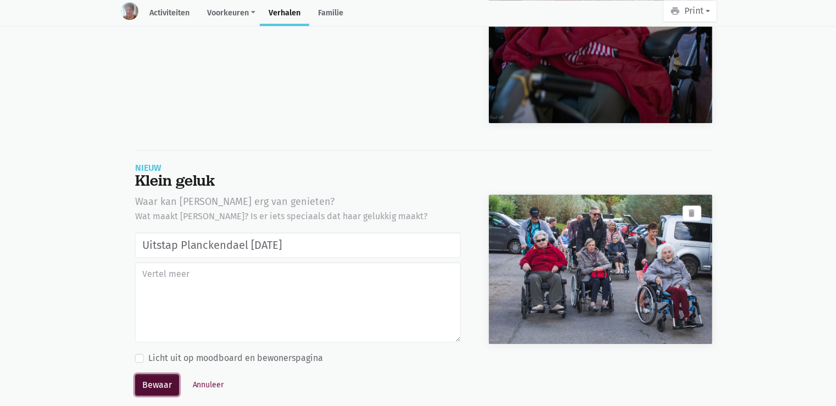
click at [176, 374] on button "Bewaar" at bounding box center [157, 385] width 44 height 22
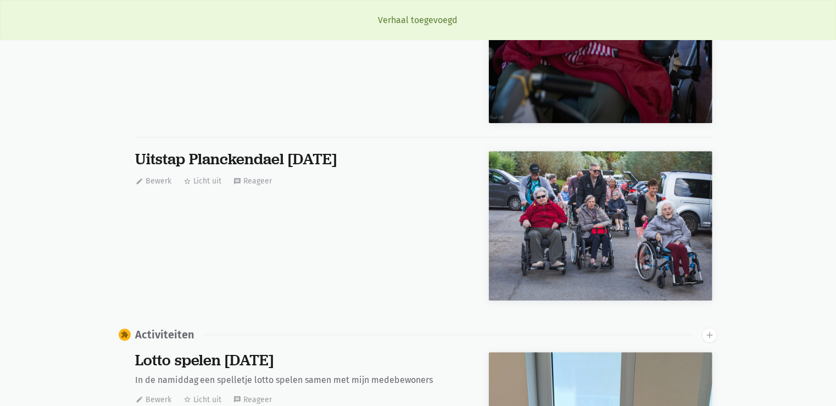
scroll to position [5880, 0]
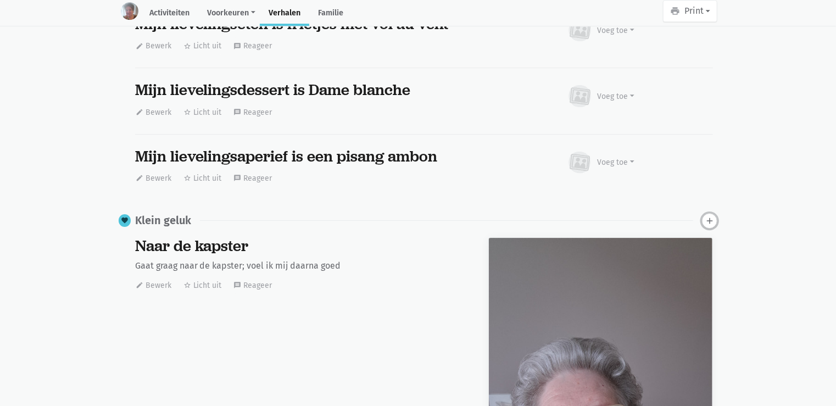
click at [707, 216] on icon "add" at bounding box center [709, 221] width 10 height 10
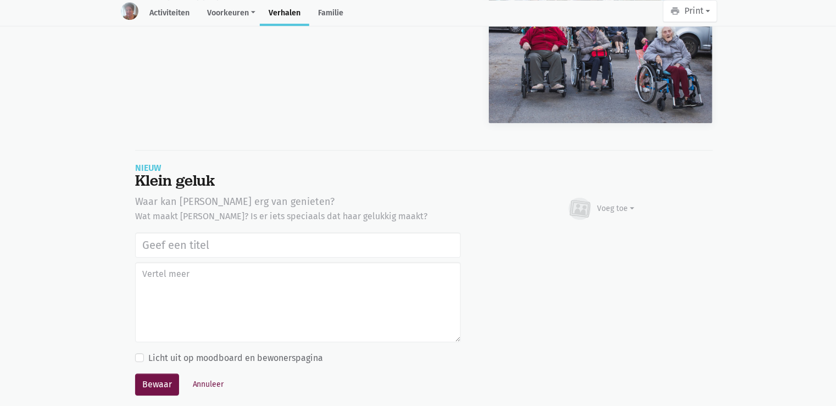
click at [138, 232] on input "text" at bounding box center [298, 244] width 326 height 25
click at [148, 232] on input "text" at bounding box center [298, 244] width 326 height 25
type input "Uitstap Planckendael 02/09/2025"
click at [620, 203] on div "Voeg toe" at bounding box center [615, 209] width 37 height 12
click at [607, 232] on link "Afbeelding" at bounding box center [595, 241] width 80 height 19
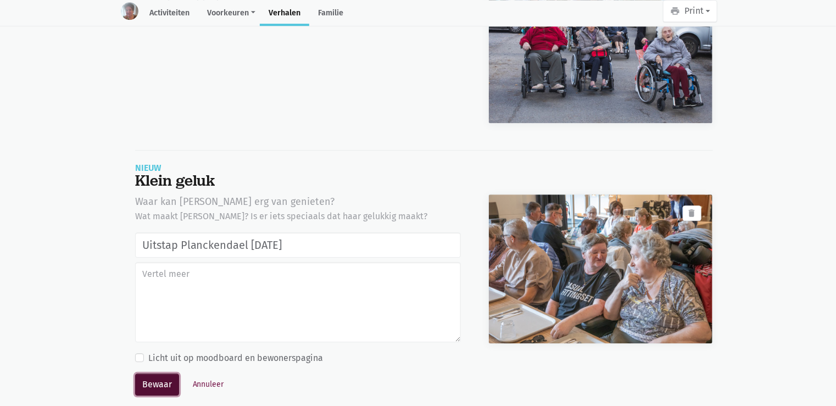
click at [148, 373] on button "Bewaar" at bounding box center [157, 384] width 44 height 22
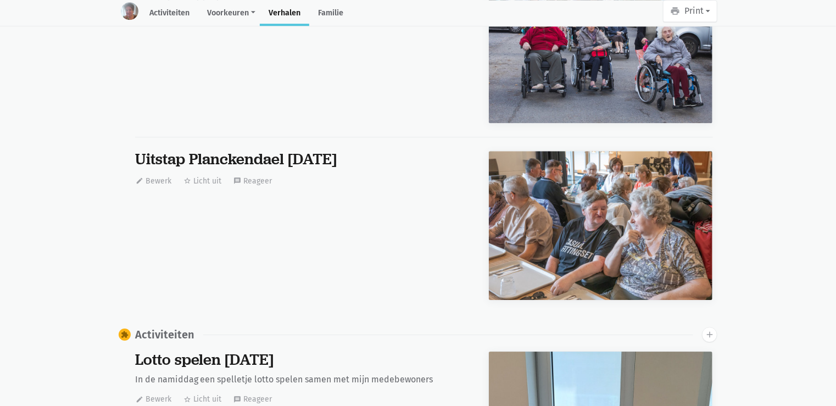
scroll to position [0, 0]
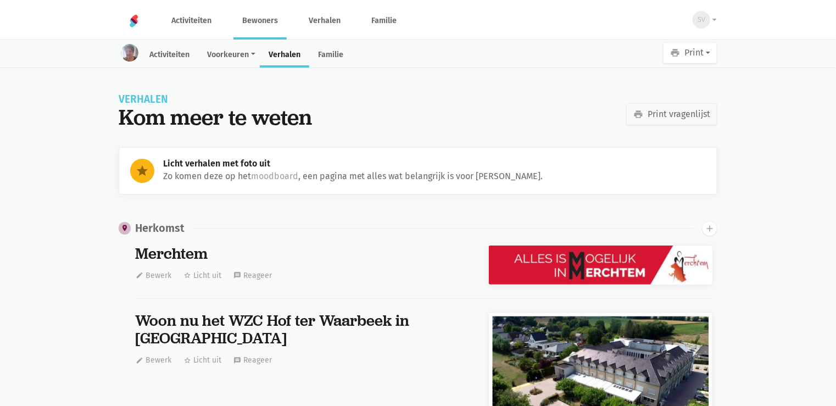
click at [270, 23] on link "Bewoners" at bounding box center [259, 20] width 53 height 37
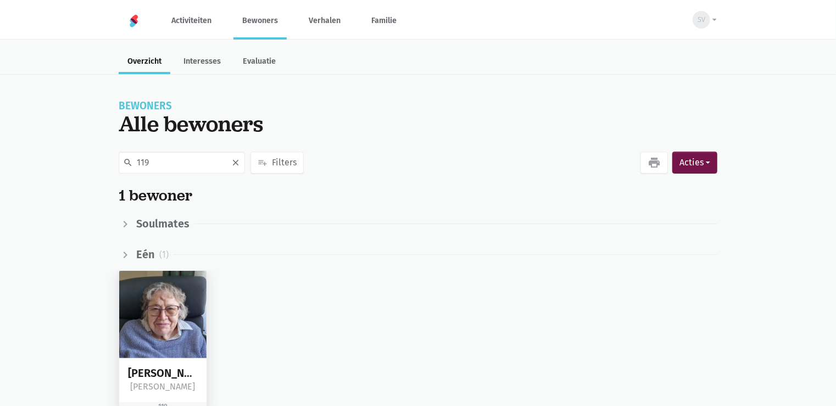
type input "119"
click at [194, 325] on img at bounding box center [162, 314] width 87 height 87
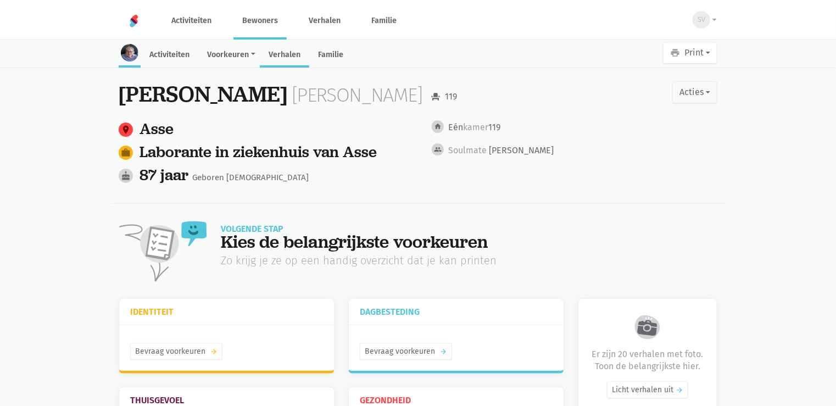
click at [285, 53] on link "Verhalen" at bounding box center [284, 56] width 49 height 24
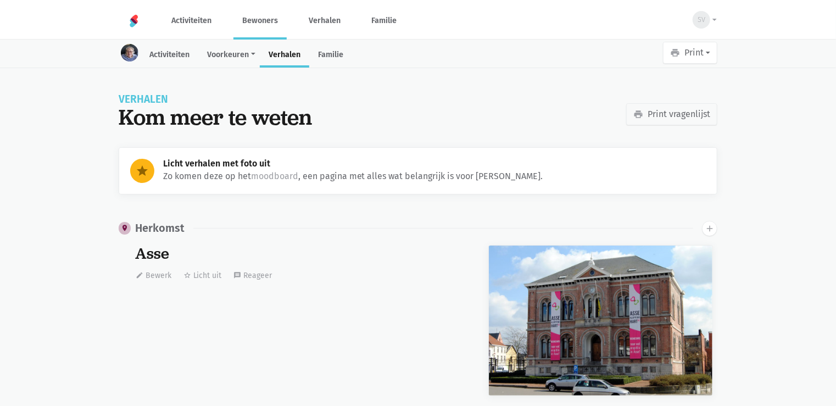
scroll to position [3417, 0]
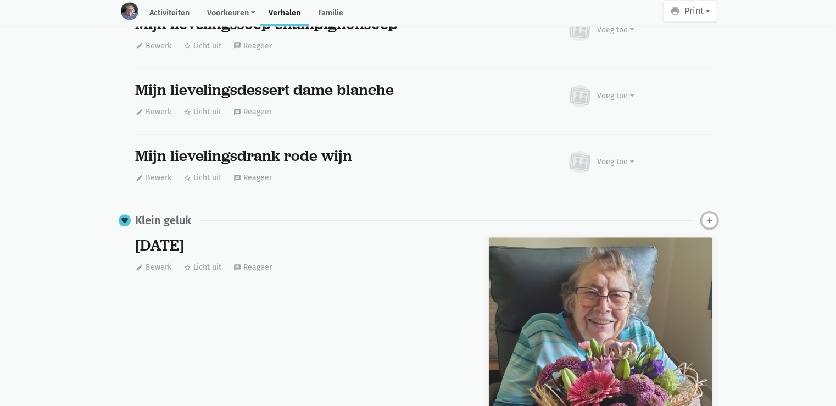
click at [710, 215] on icon "add" at bounding box center [709, 220] width 10 height 10
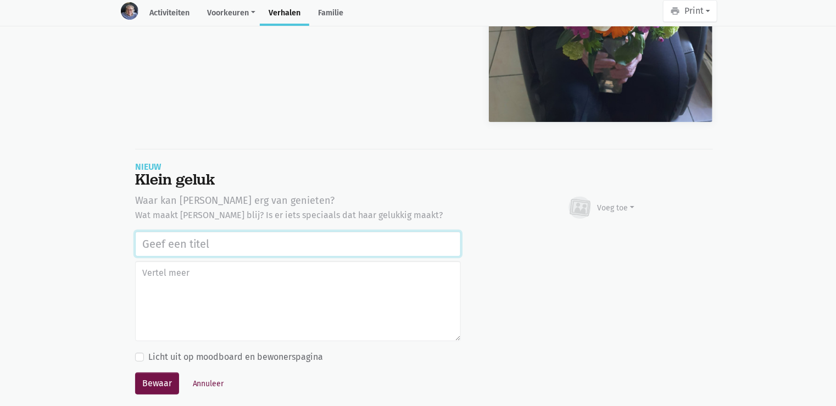
click at [239, 231] on input "text" at bounding box center [298, 243] width 326 height 25
paste input "Uitstap Planckendael [DATE]"
type input "Uitstap Planckendael [DATE]"
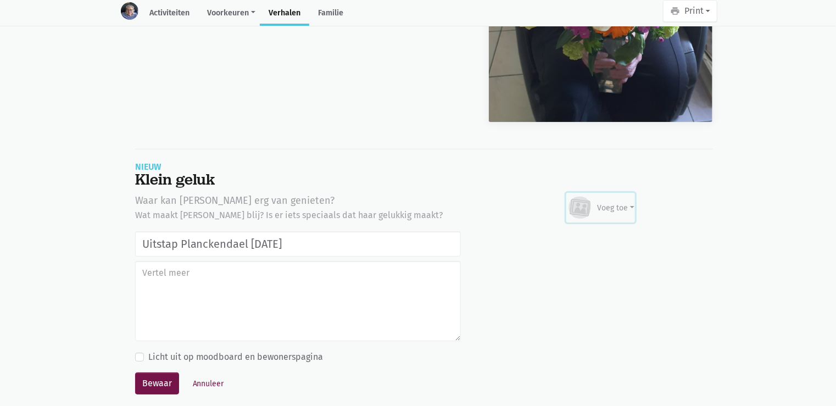
click at [623, 200] on div "Voeg toe" at bounding box center [601, 207] width 68 height 24
click at [578, 231] on link "Afbeelding" at bounding box center [595, 240] width 80 height 19
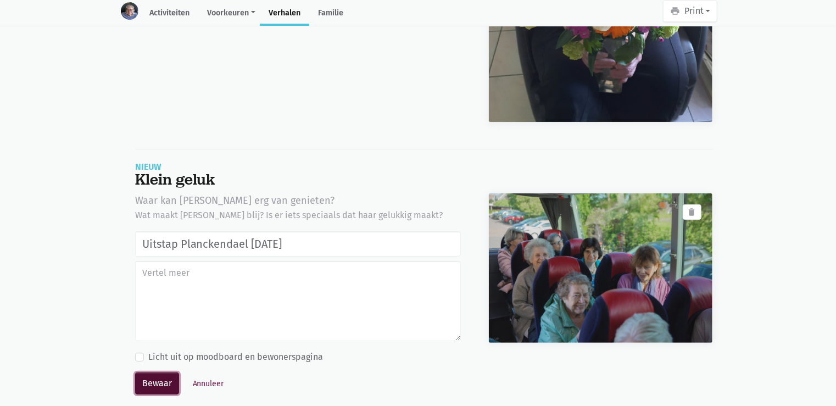
click at [136, 374] on button "Bewaar" at bounding box center [157, 383] width 44 height 22
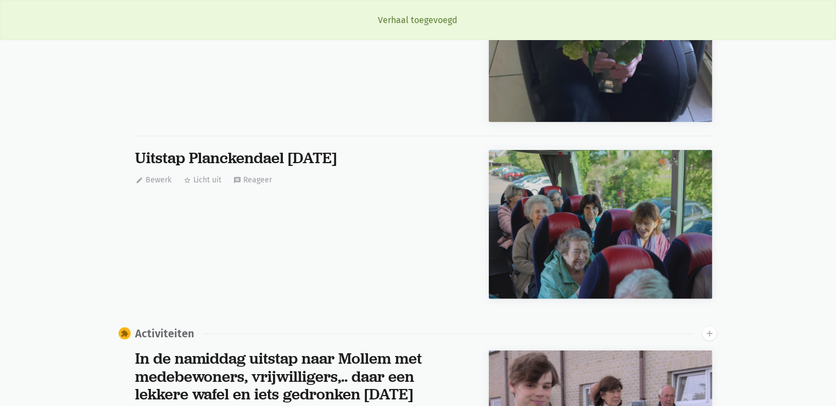
scroll to position [3417, 0]
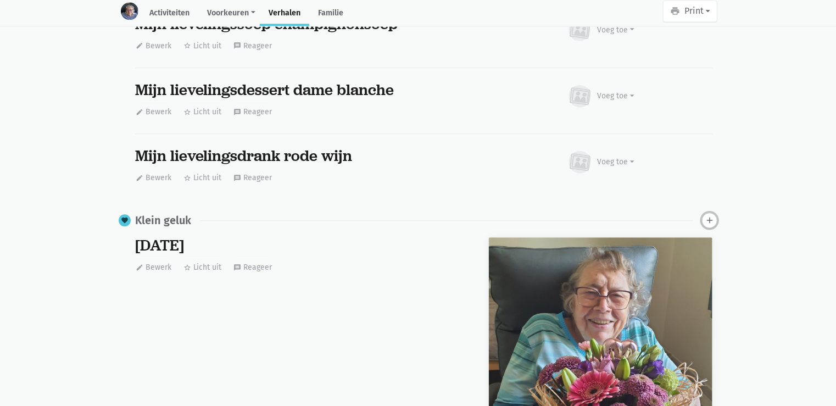
click at [709, 215] on icon "add" at bounding box center [709, 220] width 10 height 10
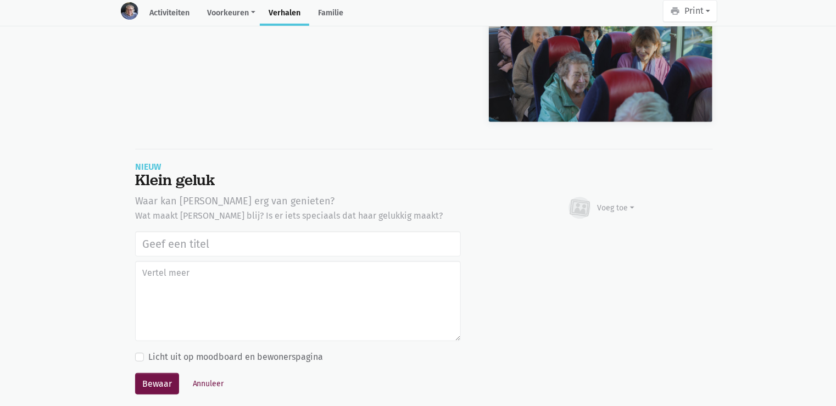
click at [362, 231] on input "text" at bounding box center [298, 243] width 326 height 25
type input "Uitstap Planckendael [DATE]"
click at [617, 202] on div "Voeg toe" at bounding box center [615, 208] width 37 height 12
click at [595, 231] on link "Afbeelding" at bounding box center [595, 240] width 80 height 19
click at [200, 375] on button "Annuleer" at bounding box center [208, 383] width 41 height 17
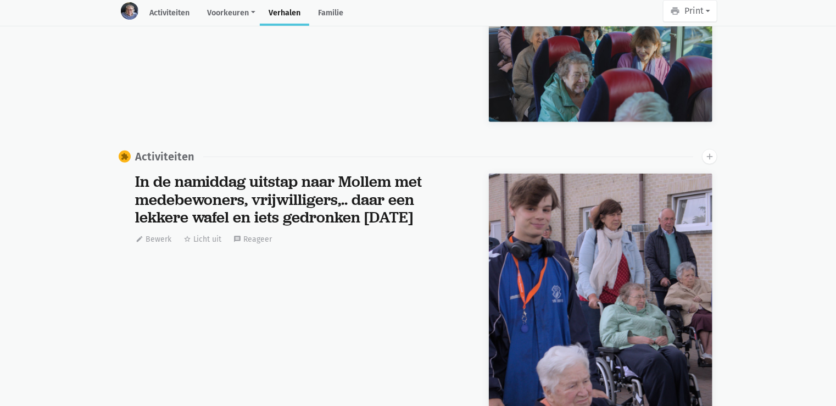
scroll to position [3417, 0]
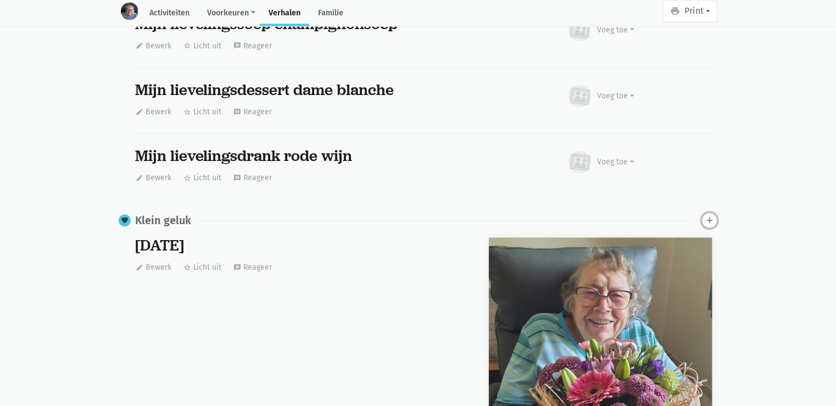
click at [704, 215] on icon "add" at bounding box center [709, 220] width 10 height 10
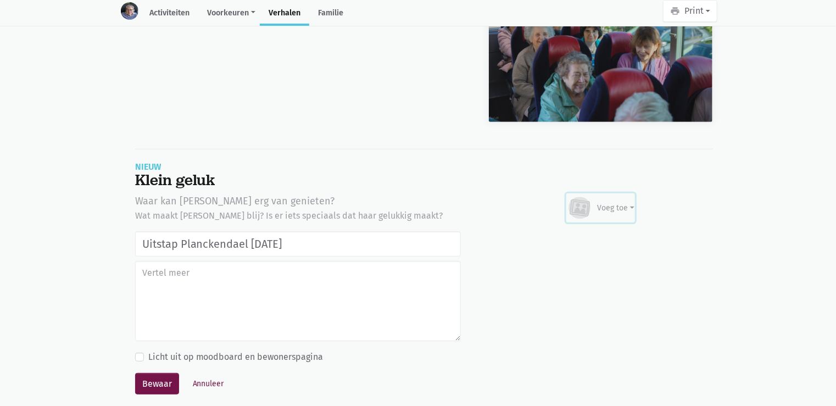
click at [629, 202] on div "Voeg toe" at bounding box center [615, 208] width 37 height 12
click at [608, 231] on link "Afbeelding" at bounding box center [595, 240] width 80 height 19
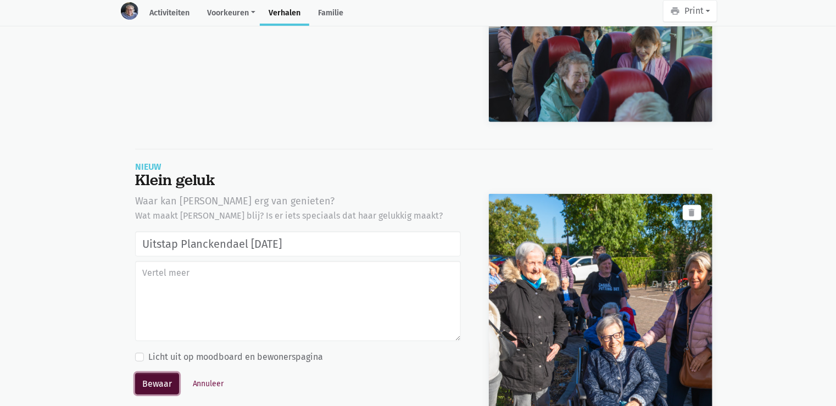
click at [165, 373] on button "Bewaar" at bounding box center [157, 384] width 44 height 22
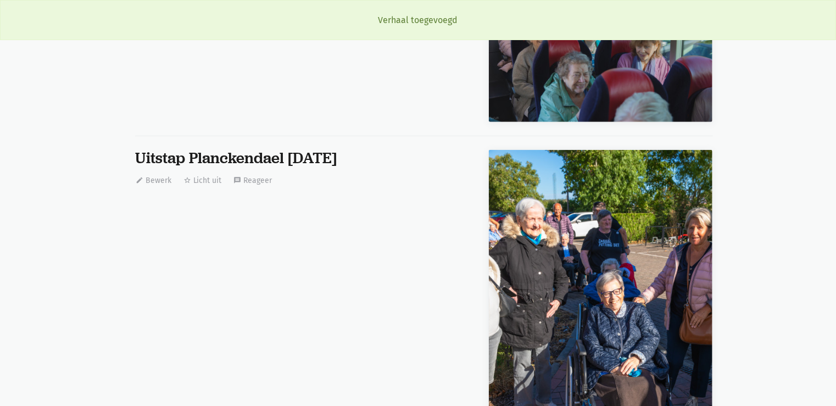
scroll to position [3417, 0]
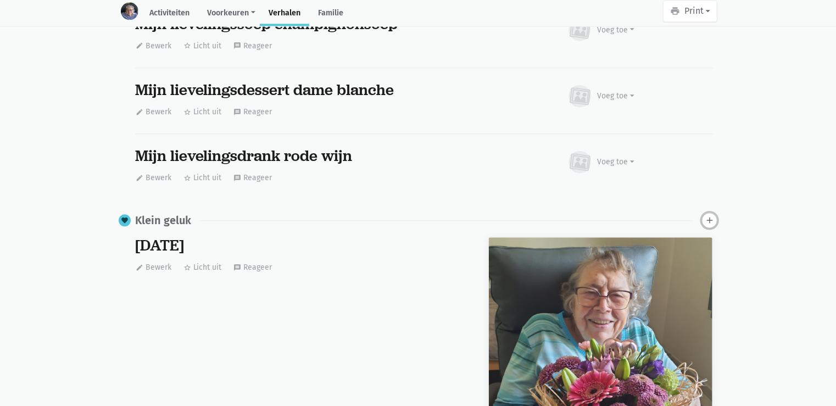
click at [711, 215] on icon "add" at bounding box center [709, 220] width 10 height 10
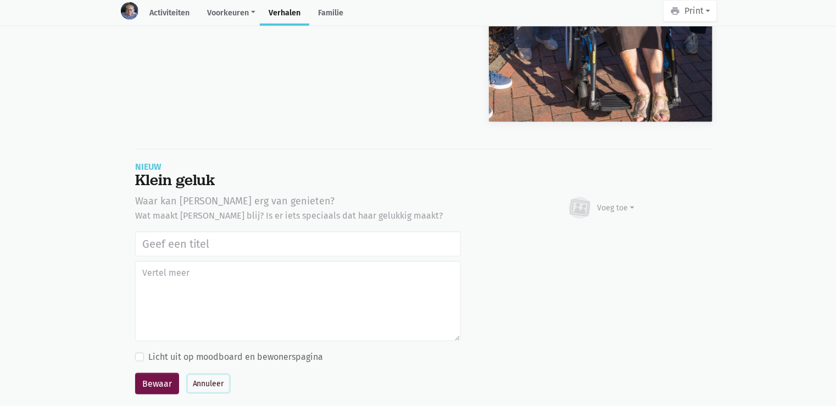
click at [203, 375] on button "Annuleer" at bounding box center [208, 383] width 41 height 17
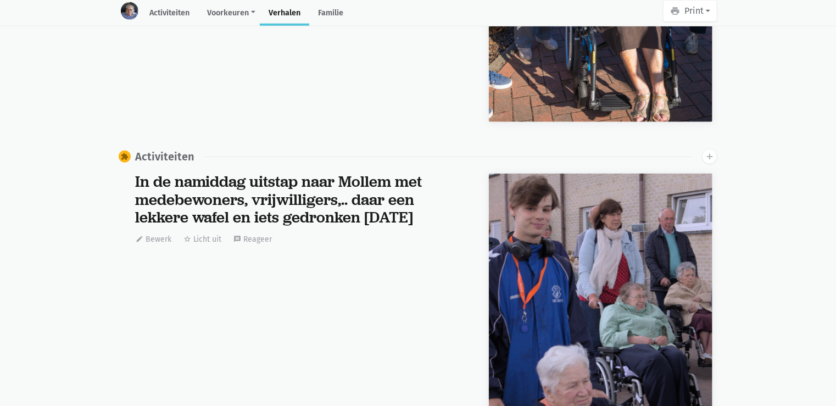
scroll to position [4354, 0]
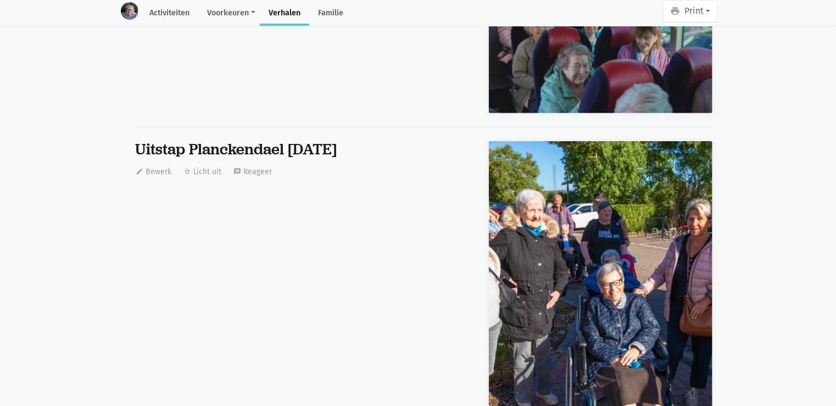
click at [693, 160] on img at bounding box center [600, 308] width 223 height 335
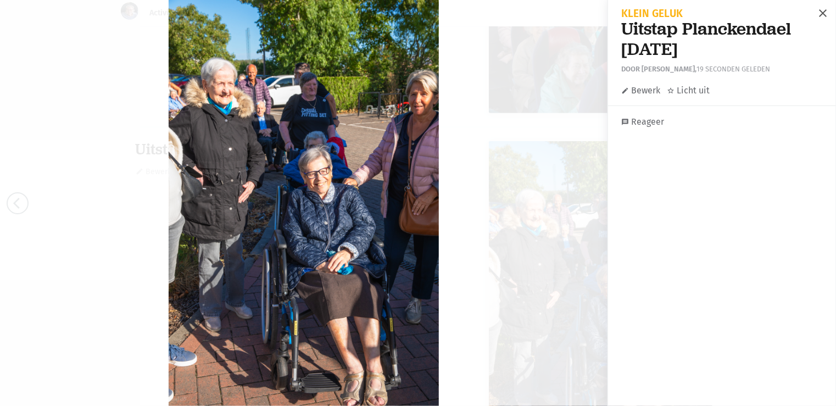
click at [819, 13] on span "close" at bounding box center [822, 13] width 13 height 13
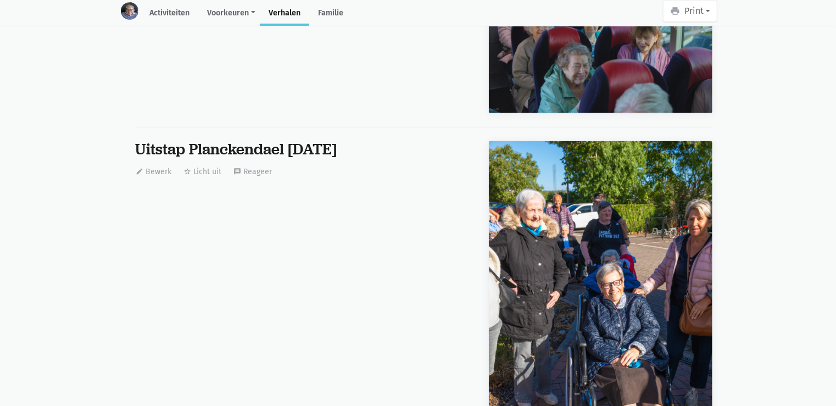
click at [193, 141] on div "Uitstap Planckendael 02/09/2025" at bounding box center [298, 150] width 326 height 18
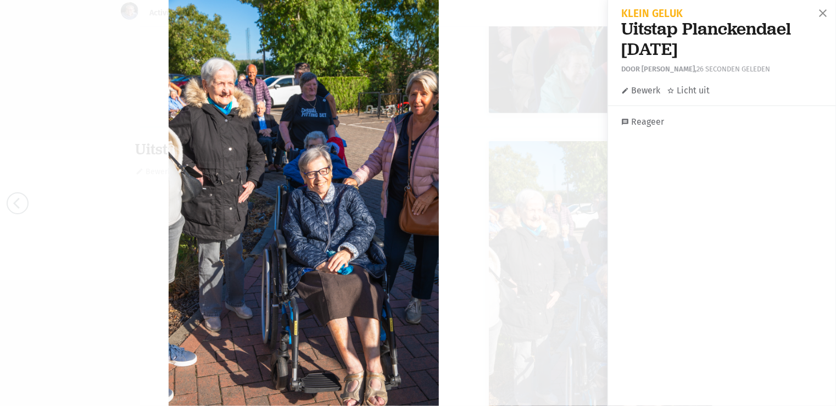
click at [654, 92] on link "edit Bewerk" at bounding box center [640, 90] width 39 height 14
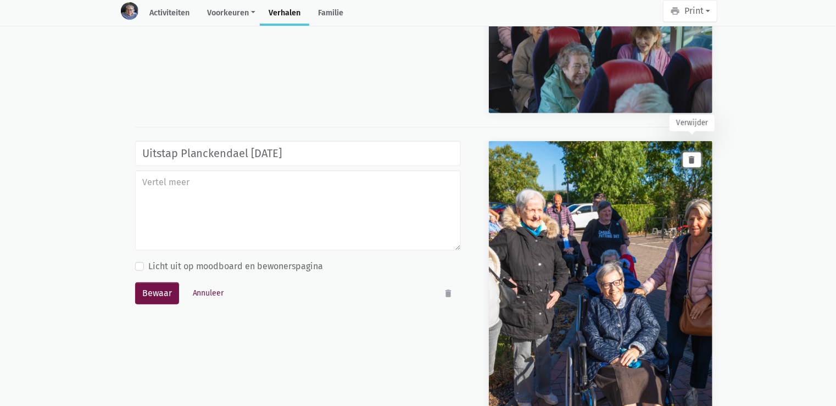
click at [695, 155] on icon "delete" at bounding box center [692, 160] width 10 height 10
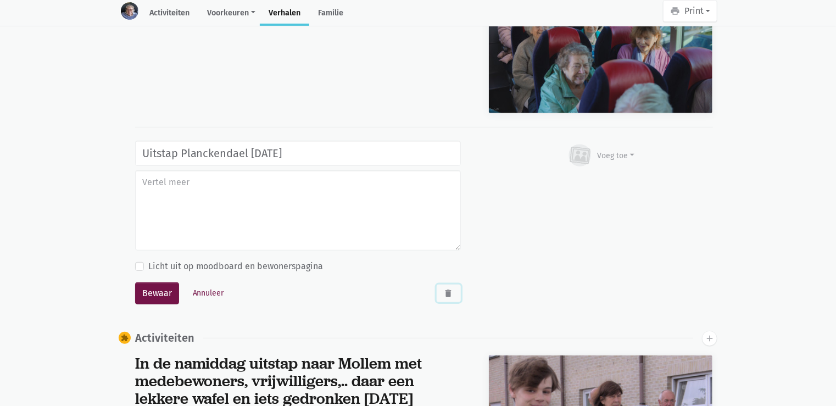
click at [447, 288] on icon "delete" at bounding box center [449, 293] width 10 height 10
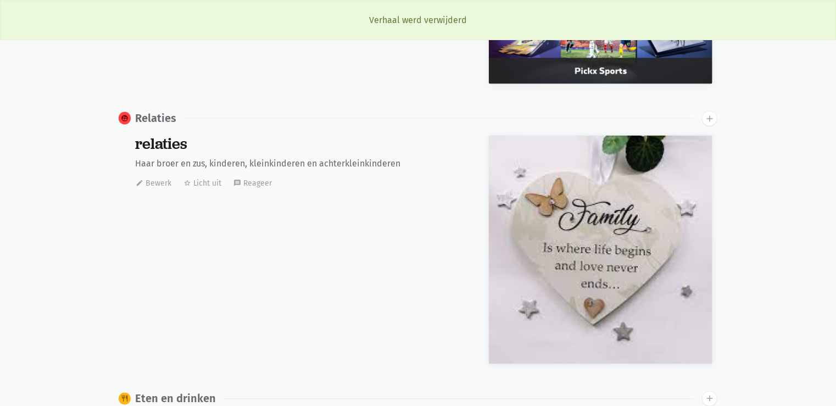
scroll to position [0, 0]
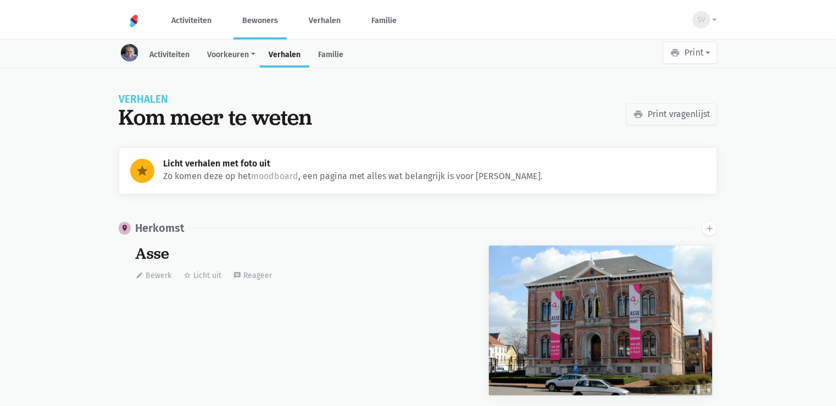
click at [261, 24] on link "Bewoners" at bounding box center [259, 20] width 53 height 37
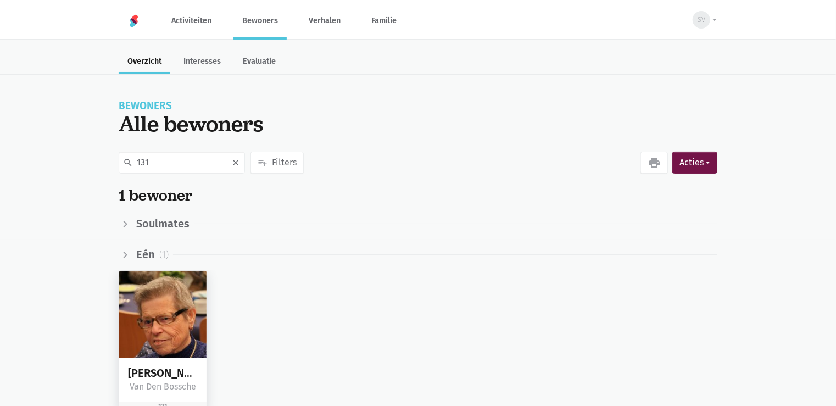
type input "131"
click at [184, 319] on img at bounding box center [162, 314] width 87 height 87
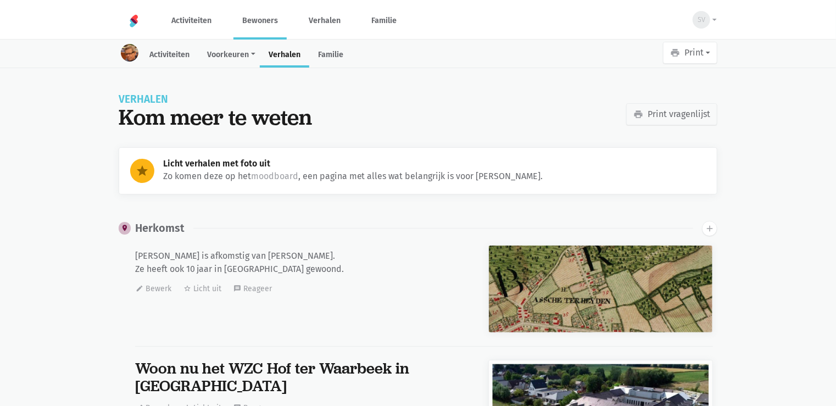
scroll to position [12031, 0]
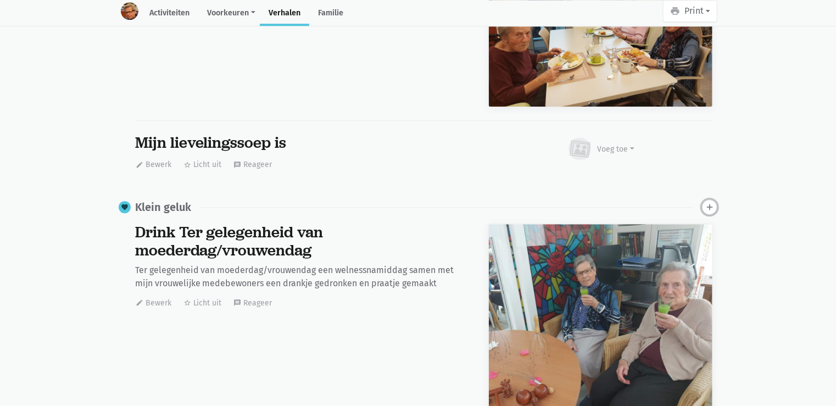
click at [713, 204] on icon "add" at bounding box center [709, 207] width 10 height 10
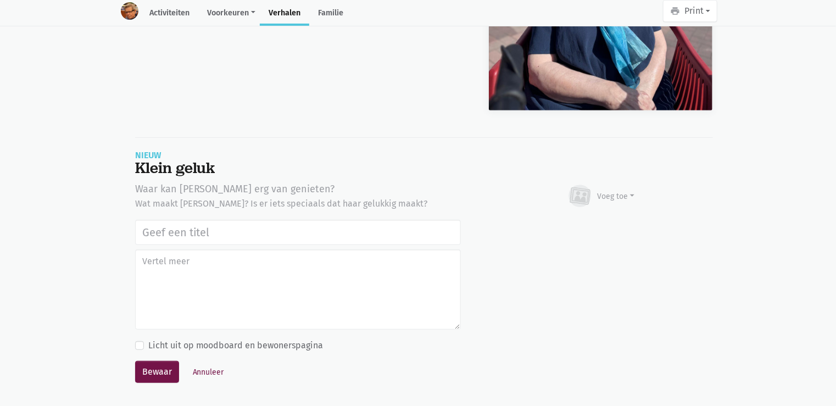
click at [261, 228] on input "text" at bounding box center [298, 232] width 326 height 25
type input "Uitstap Planckendael 02/09/2025"
click at [631, 191] on div "Voeg toe" at bounding box center [615, 197] width 37 height 12
click at [580, 224] on link "Afbeelding" at bounding box center [595, 228] width 80 height 19
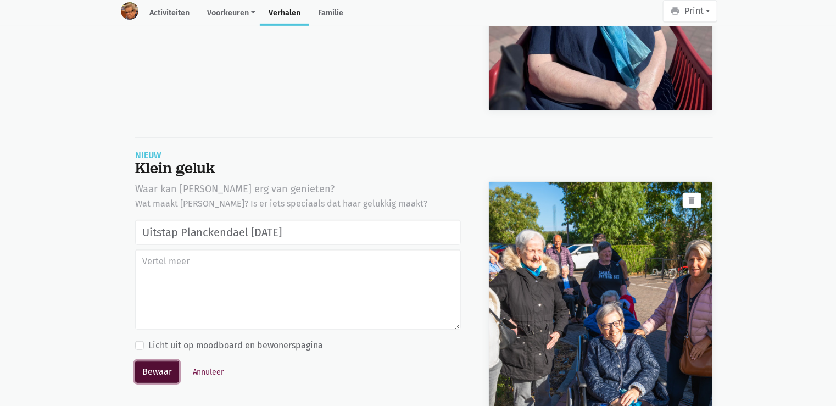
click at [167, 369] on button "Bewaar" at bounding box center [157, 372] width 44 height 22
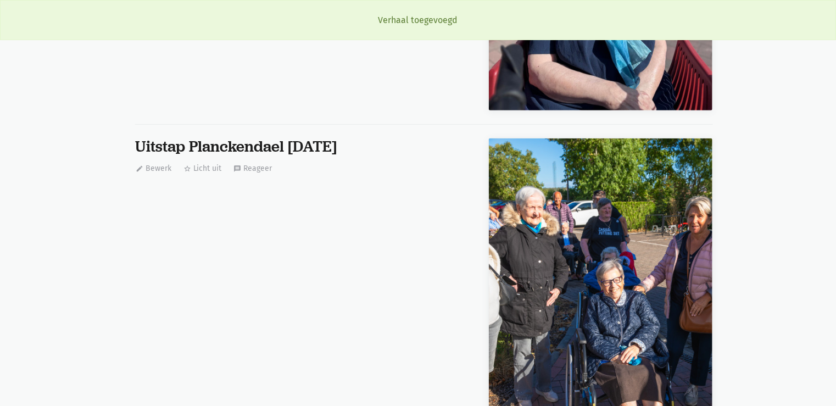
scroll to position [12031, 0]
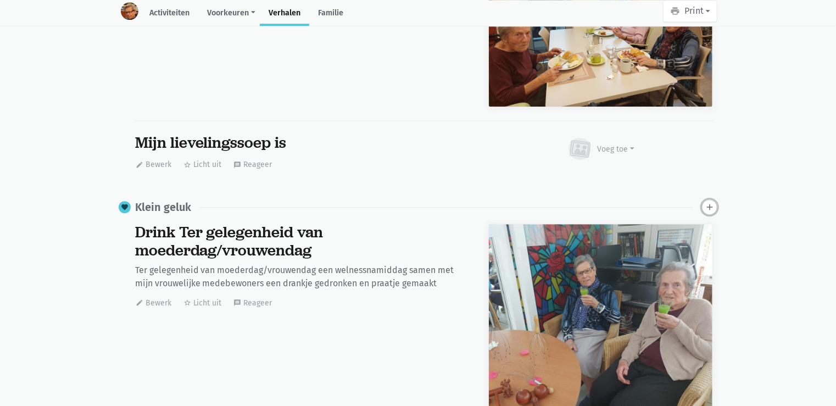
click at [712, 202] on icon "add" at bounding box center [709, 207] width 10 height 10
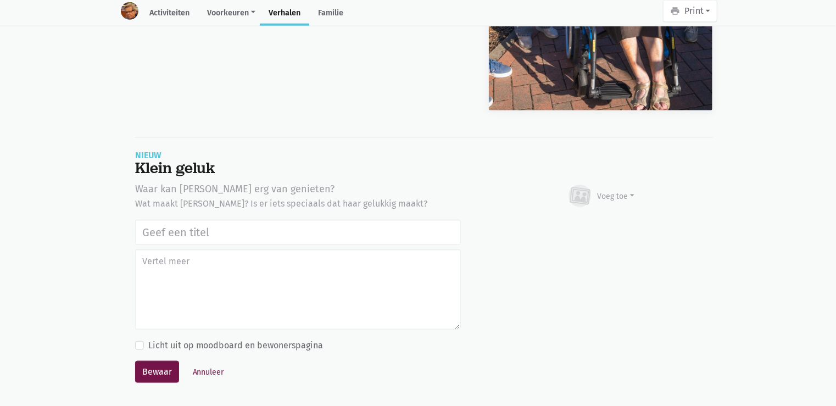
click at [217, 228] on input "text" at bounding box center [298, 232] width 326 height 25
type input "Uitstap Planckendael 02/09/2025"
click at [614, 192] on div "Voeg toe" at bounding box center [615, 197] width 37 height 12
click at [613, 220] on link "Afbeelding" at bounding box center [595, 228] width 80 height 19
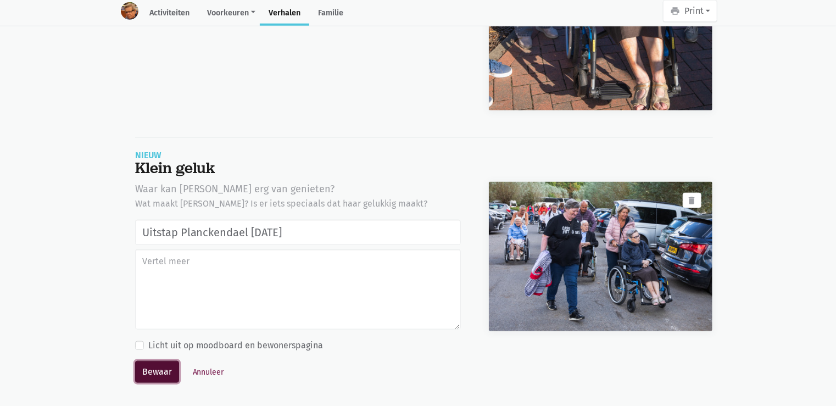
click at [148, 363] on button "Bewaar" at bounding box center [157, 372] width 44 height 22
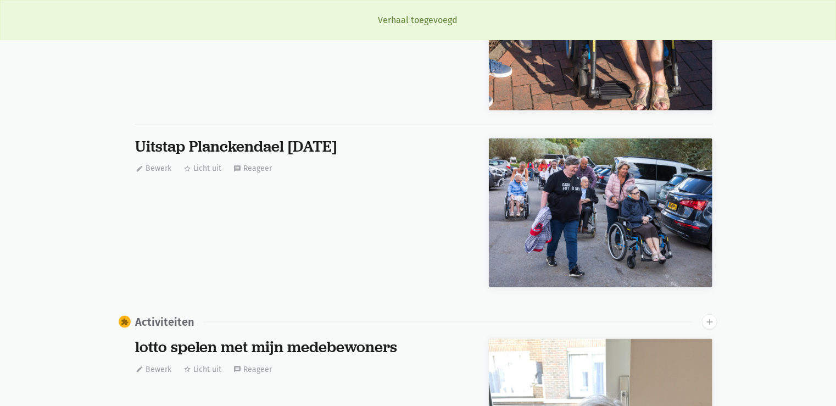
scroll to position [12031, 0]
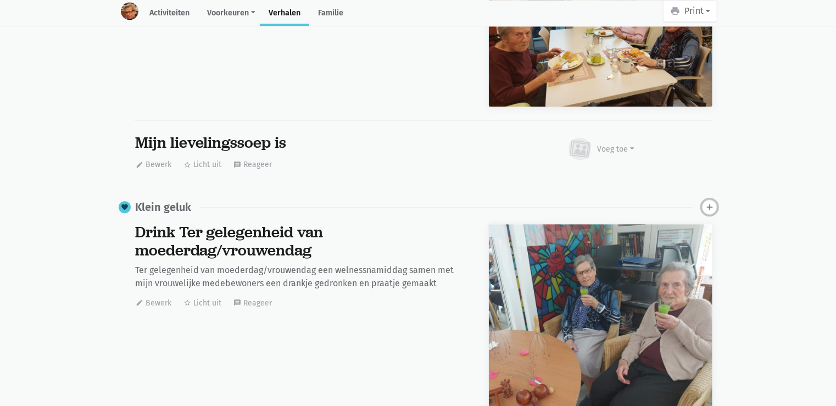
click at [710, 202] on icon "add" at bounding box center [709, 207] width 10 height 10
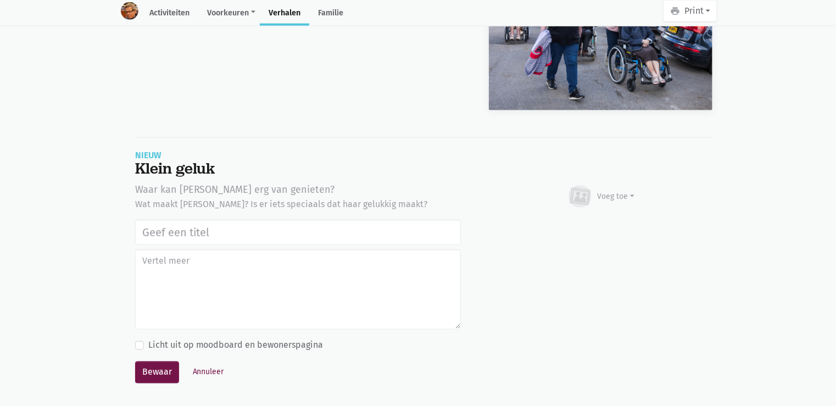
click at [199, 226] on input "text" at bounding box center [298, 232] width 326 height 25
type input "Uitstap Planckendael 02/09/2025"
click at [601, 193] on div "Voeg toe" at bounding box center [615, 197] width 37 height 12
click at [596, 222] on link "Afbeelding" at bounding box center [595, 229] width 80 height 19
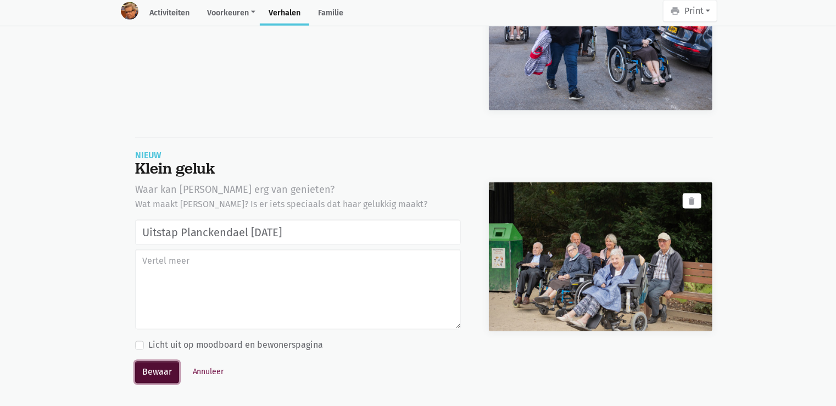
click at [159, 371] on button "Bewaar" at bounding box center [157, 372] width 44 height 22
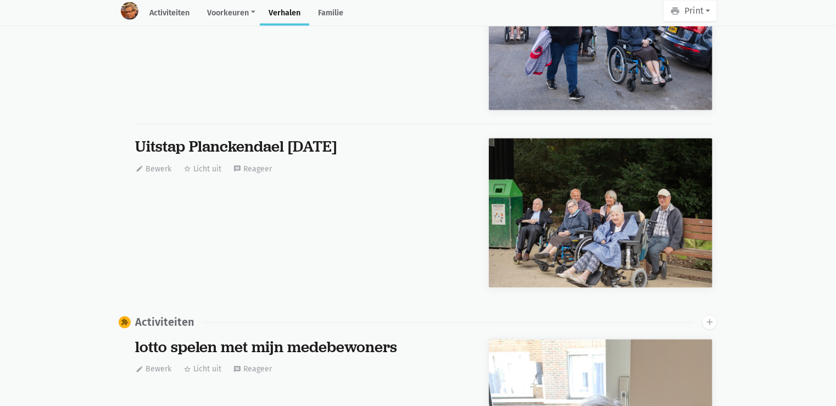
scroll to position [0, 0]
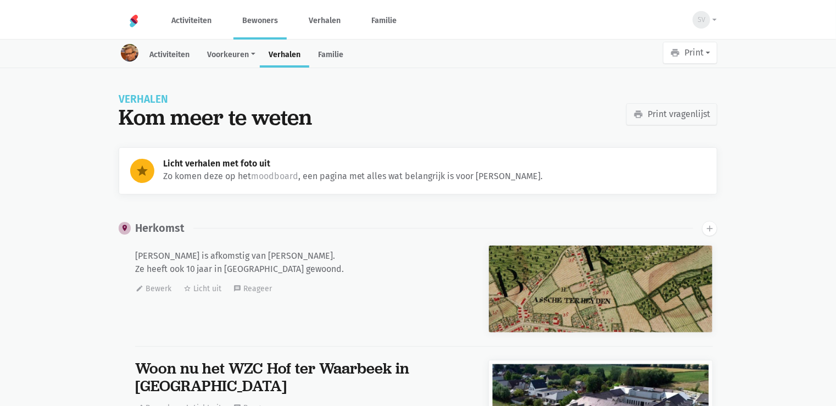
click at [261, 23] on link "Bewoners" at bounding box center [259, 20] width 53 height 37
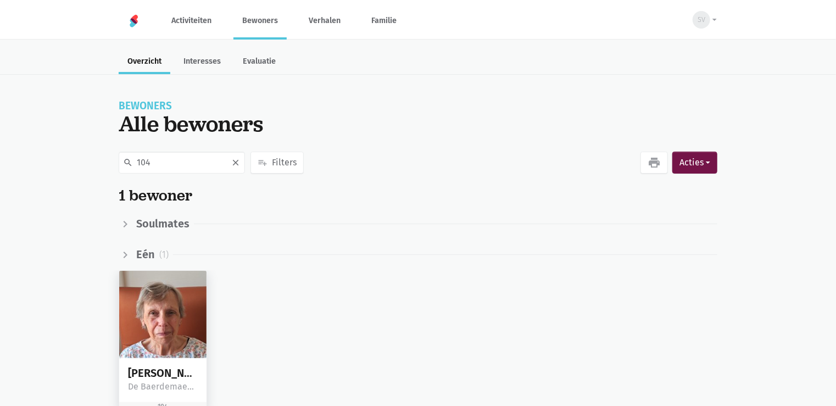
type input "104"
click at [184, 344] on img at bounding box center [162, 314] width 87 height 87
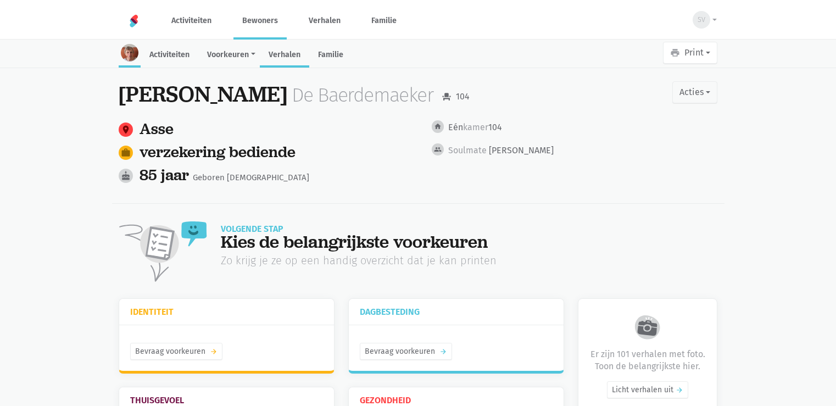
click at [295, 55] on link "Verhalen" at bounding box center [284, 56] width 49 height 24
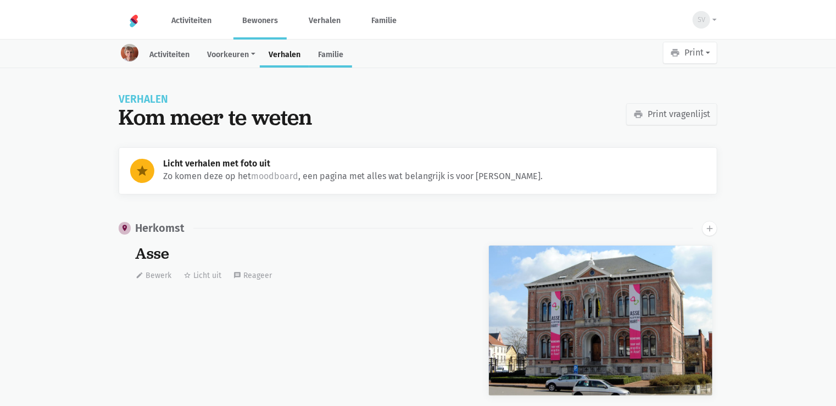
click at [327, 51] on link "Familie" at bounding box center [330, 56] width 43 height 24
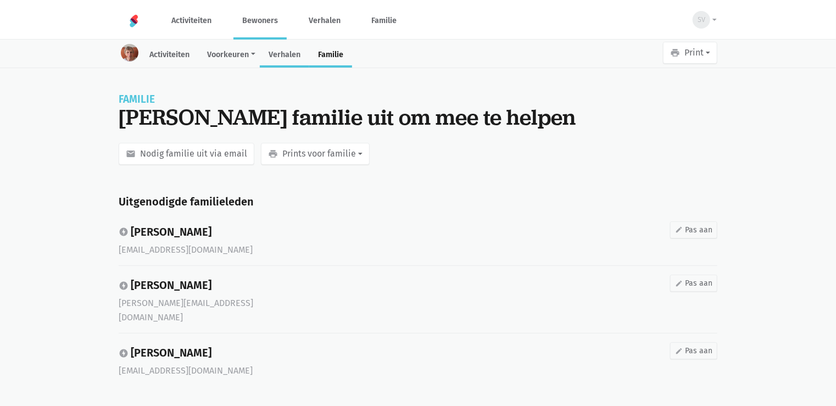
click at [275, 53] on link "Verhalen" at bounding box center [284, 56] width 49 height 24
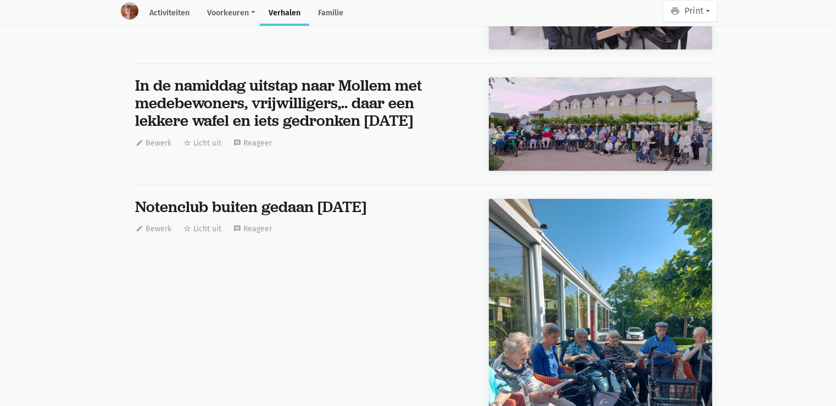
scroll to position [6434, 0]
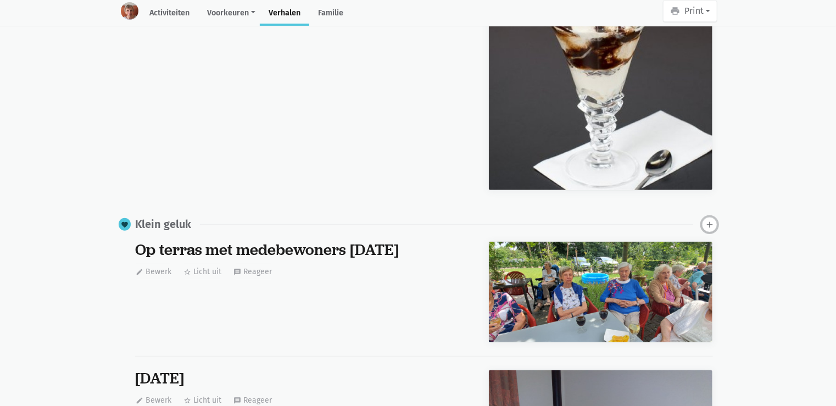
click at [711, 220] on icon "add" at bounding box center [709, 225] width 10 height 10
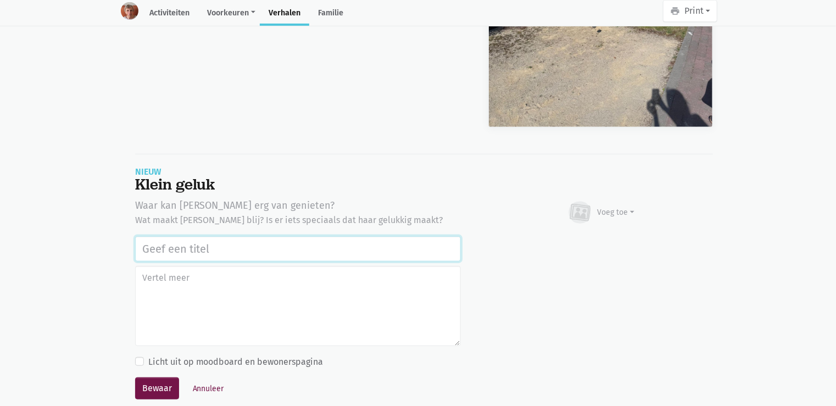
click at [195, 236] on input "text" at bounding box center [298, 248] width 326 height 25
paste input "Uitstap Planckendael [DATE]"
type input "Uitstap Planckendael [DATE]"
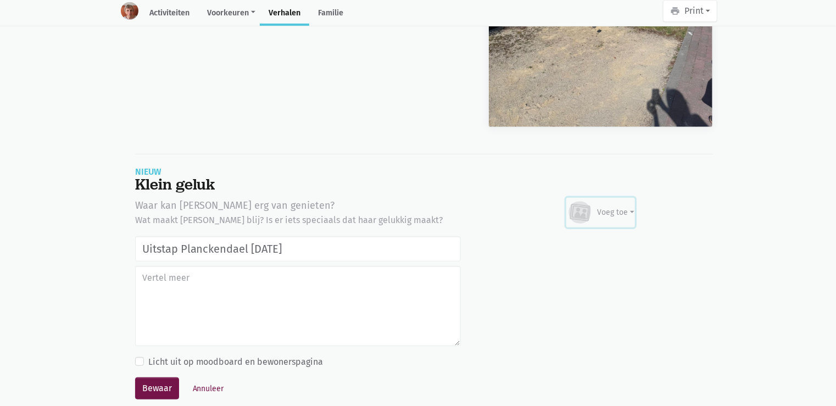
click at [619, 206] on div "Voeg toe" at bounding box center [615, 212] width 37 height 12
click at [605, 236] on link "Afbeelding" at bounding box center [595, 245] width 80 height 19
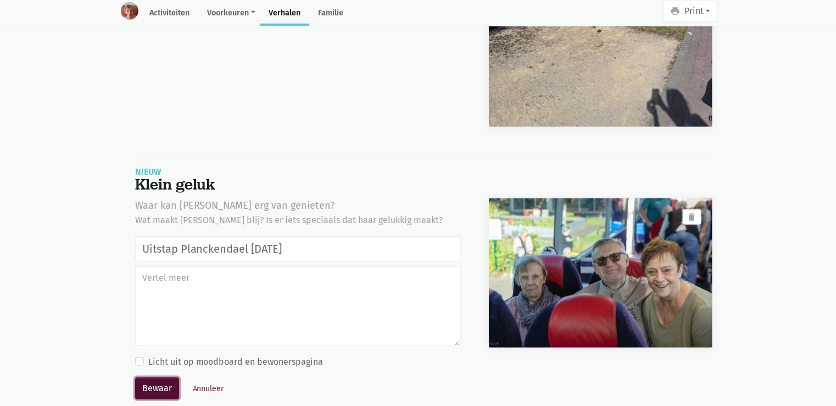
click at [164, 377] on button "Bewaar" at bounding box center [157, 388] width 44 height 22
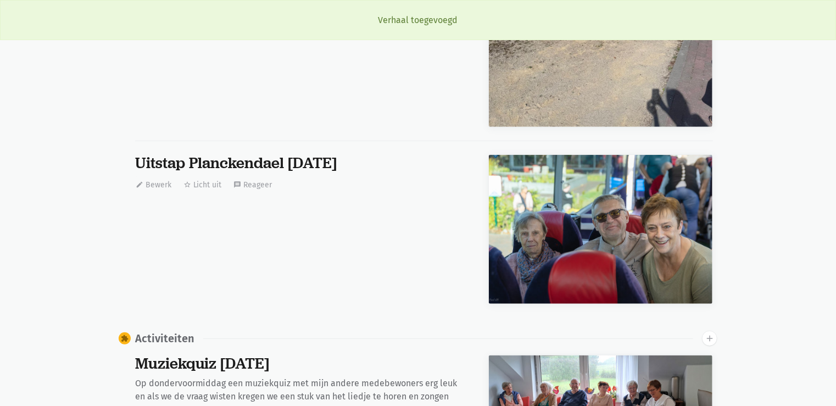
scroll to position [6434, 0]
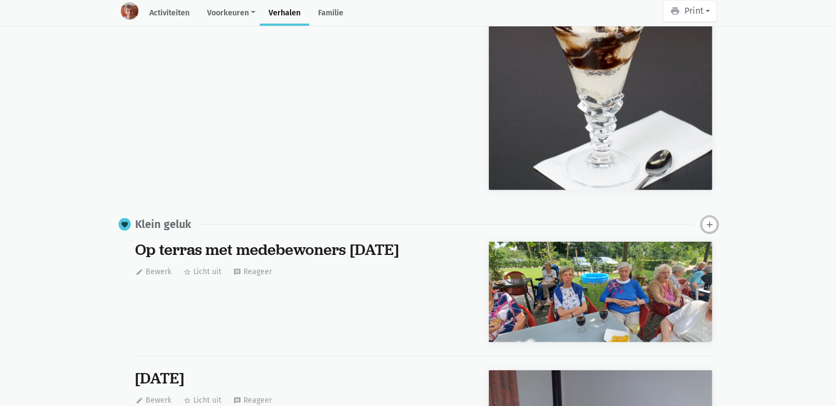
click at [709, 220] on icon "add" at bounding box center [709, 225] width 10 height 10
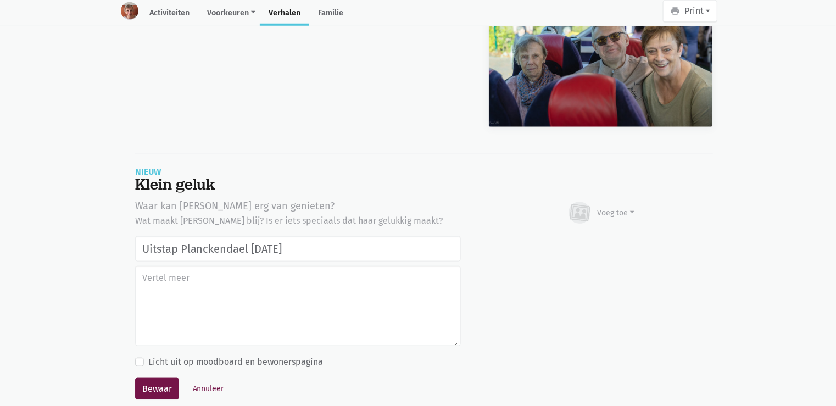
type input "Uitstap Planckendael 02/09/2025"
click at [635, 198] on div "Voeg toe Afbeelding Youtube video Bezig met uploaden…" at bounding box center [600, 213] width 225 height 30
click at [628, 207] on div "Voeg toe" at bounding box center [615, 213] width 37 height 12
click at [621, 236] on link "Afbeelding" at bounding box center [595, 245] width 80 height 19
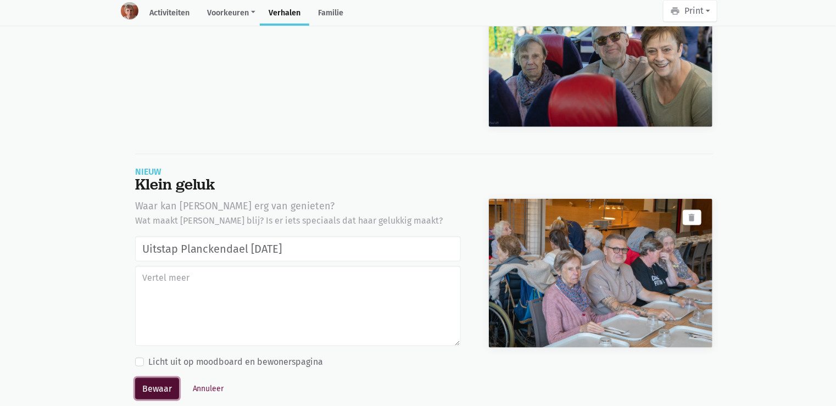
click at [158, 378] on button "Bewaar" at bounding box center [157, 389] width 44 height 22
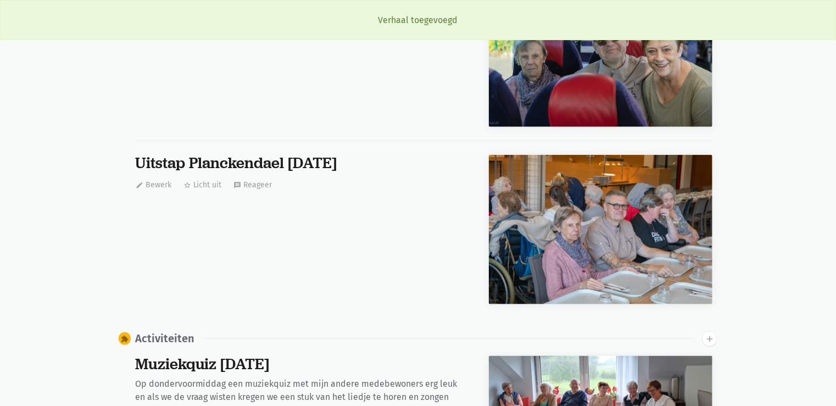
scroll to position [6434, 0]
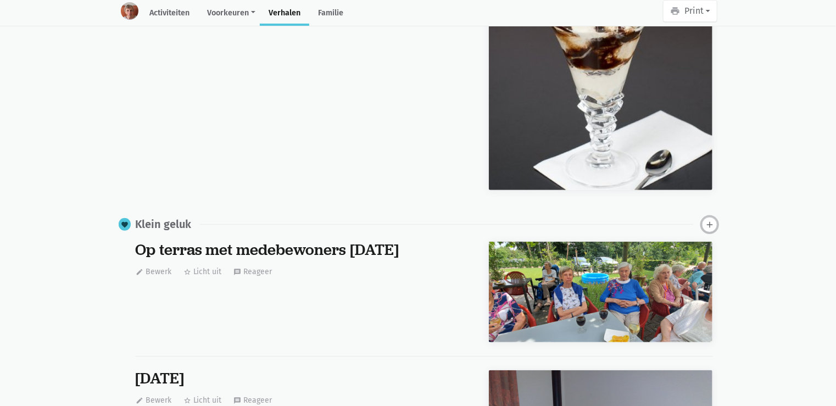
click at [712, 220] on icon "add" at bounding box center [709, 225] width 10 height 10
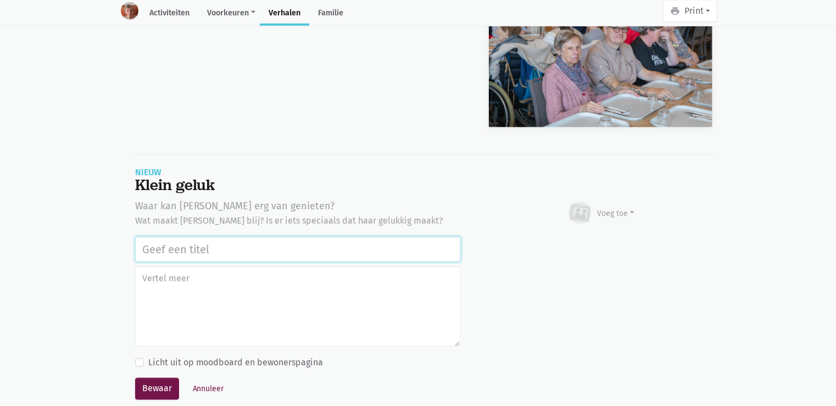
click at [233, 237] on input "text" at bounding box center [298, 249] width 326 height 25
paste input "Uitstap Planckendael 02/09/2025"
type input "Uitstap Planckendael 02/09/2025"
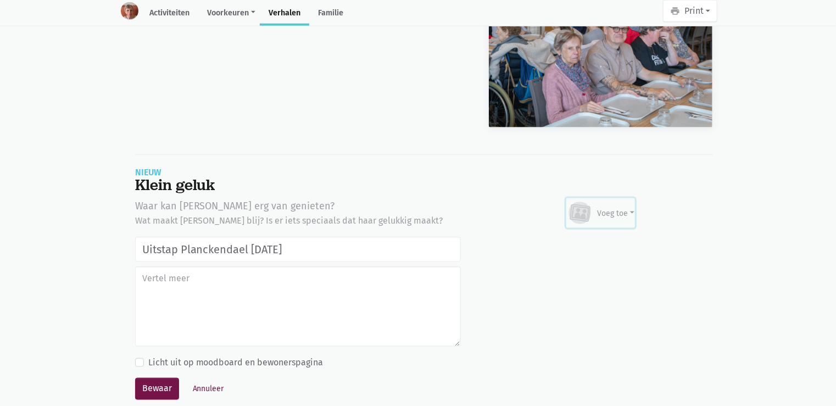
click at [607, 208] on div "Voeg toe" at bounding box center [615, 214] width 37 height 12
click at [607, 236] on link "Afbeelding" at bounding box center [595, 245] width 80 height 19
click at [633, 208] on div "Voeg toe" at bounding box center [615, 214] width 37 height 12
click at [593, 236] on link "Afbeelding" at bounding box center [595, 245] width 80 height 19
click at [202, 381] on button "Annuleer" at bounding box center [208, 389] width 41 height 17
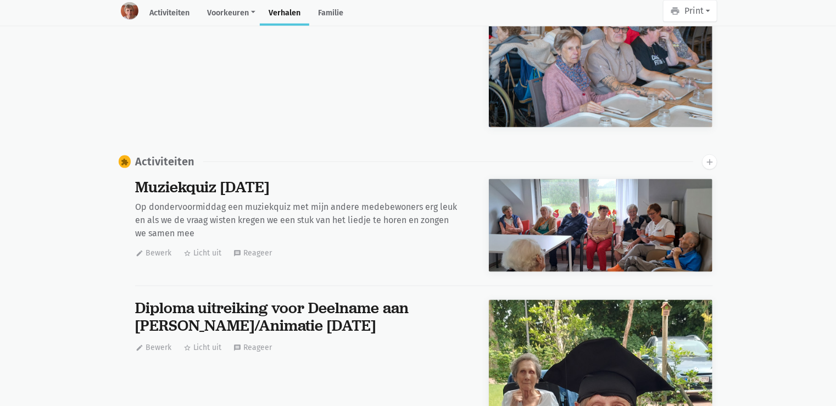
scroll to position [0, 0]
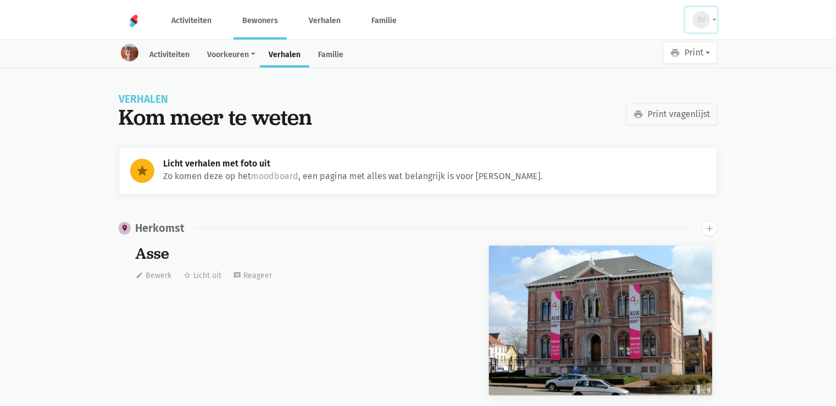
click at [709, 18] on button "SV" at bounding box center [701, 19] width 32 height 25
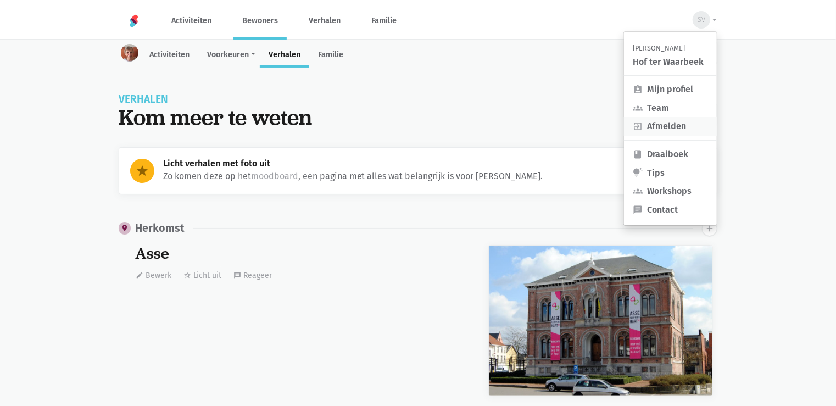
click at [690, 130] on link "exit_to_app Afmelden" at bounding box center [670, 126] width 93 height 19
